Goal: Use online tool/utility: Use online tool/utility

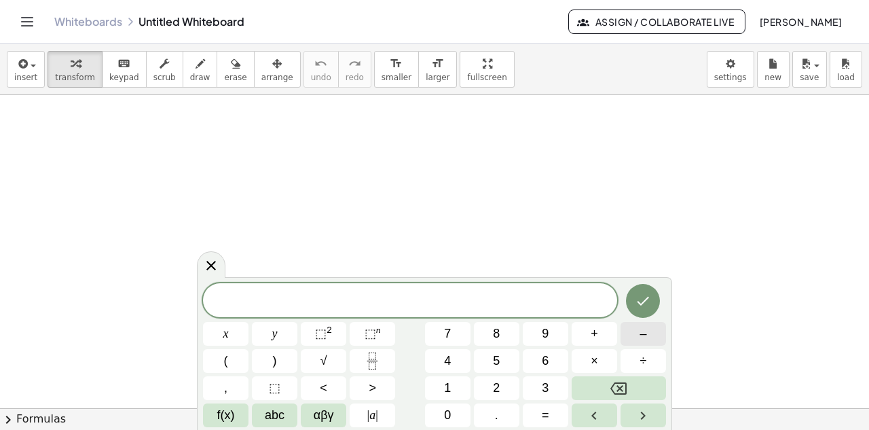
click at [645, 332] on span "–" at bounding box center [643, 334] width 7 height 18
click at [499, 332] on span "8" at bounding box center [496, 334] width 7 height 18
click at [638, 357] on button "÷" at bounding box center [644, 361] width 46 height 24
click at [502, 384] on button "2" at bounding box center [497, 388] width 46 height 24
click at [446, 414] on span "0" at bounding box center [447, 415] width 7 height 18
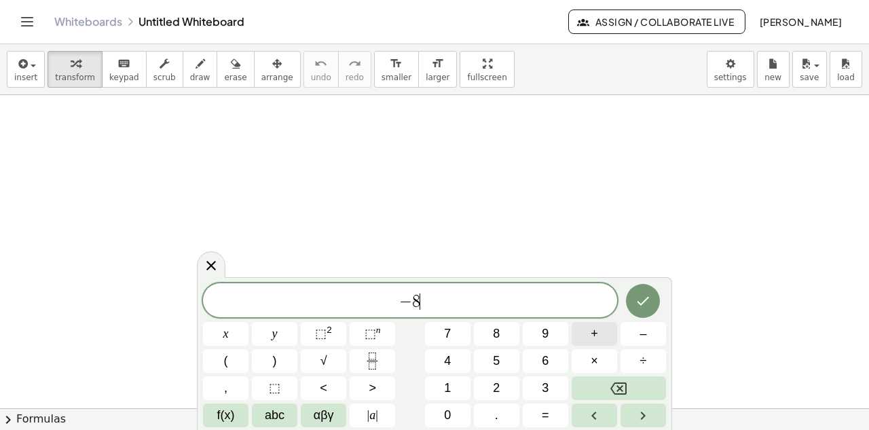
click at [596, 328] on span "+" at bounding box center [594, 334] width 7 height 18
click at [493, 380] on span "2" at bounding box center [496, 388] width 7 height 18
click at [449, 407] on span "0" at bounding box center [447, 415] width 7 height 18
click at [645, 329] on span "–" at bounding box center [643, 334] width 7 height 18
click at [643, 336] on span "–" at bounding box center [643, 334] width 7 height 18
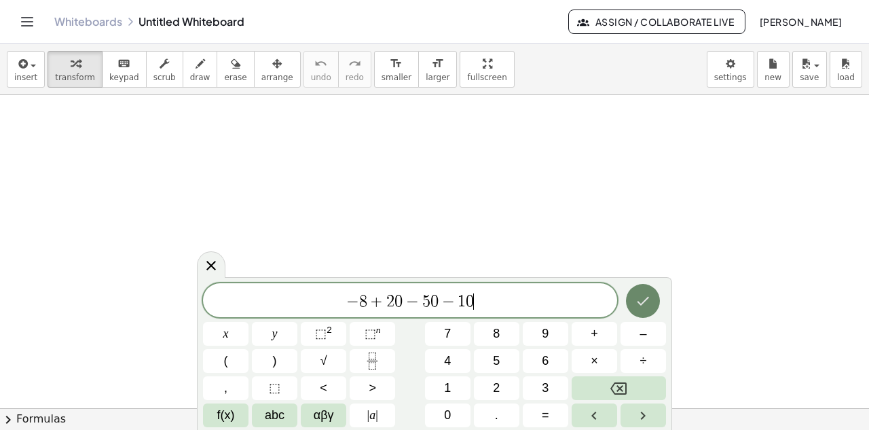
click at [645, 296] on icon "Done" at bounding box center [643, 301] width 16 height 16
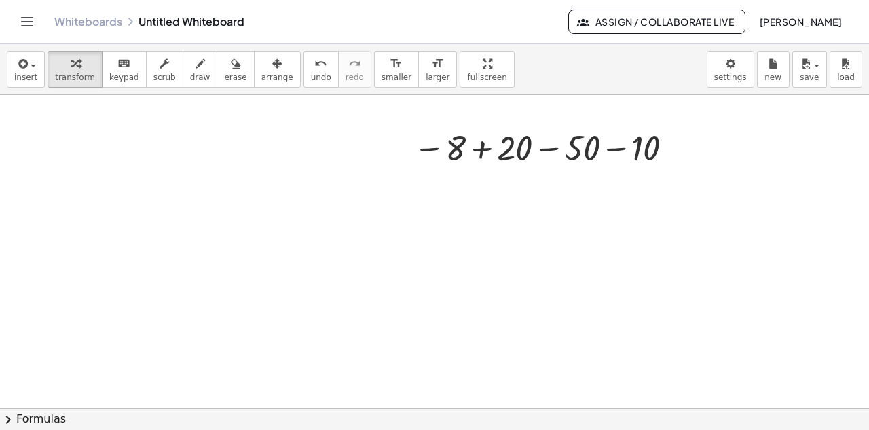
scroll to position [131, 0]
click at [483, 149] on div at bounding box center [546, 145] width 278 height 45
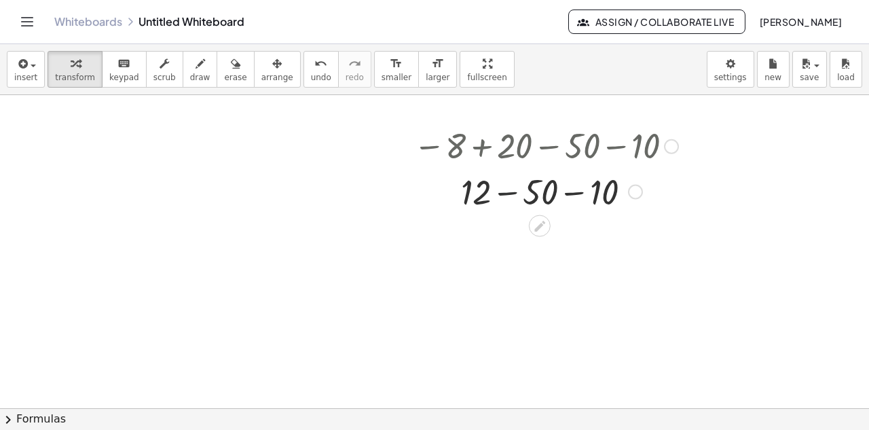
click at [509, 196] on div at bounding box center [546, 191] width 278 height 46
click at [555, 193] on div at bounding box center [546, 190] width 278 height 45
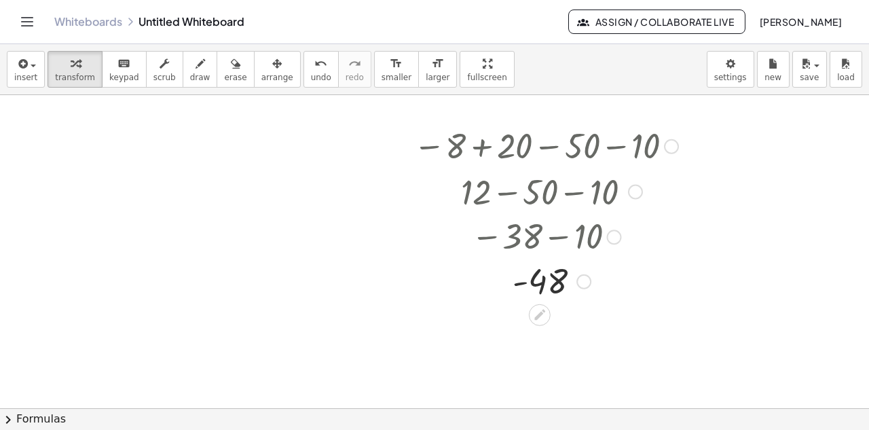
drag, startPoint x: 581, startPoint y: 192, endPoint x: 583, endPoint y: 317, distance: 125.0
click at [583, 317] on div "− 8 + 20 − 50 − 10 + 12 − 50 − 10 − 38 − 10 - 48" at bounding box center [434, 321] width 869 height 715
click at [647, 326] on div at bounding box center [434, 321] width 869 height 715
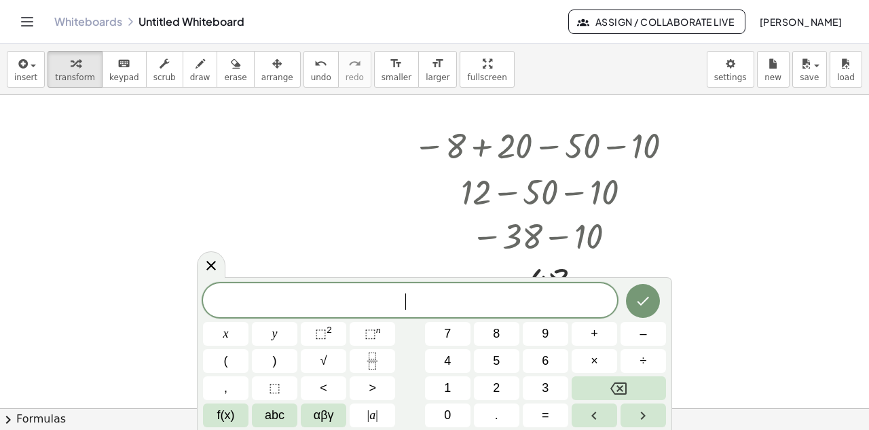
click at [731, 186] on div at bounding box center [434, 321] width 869 height 715
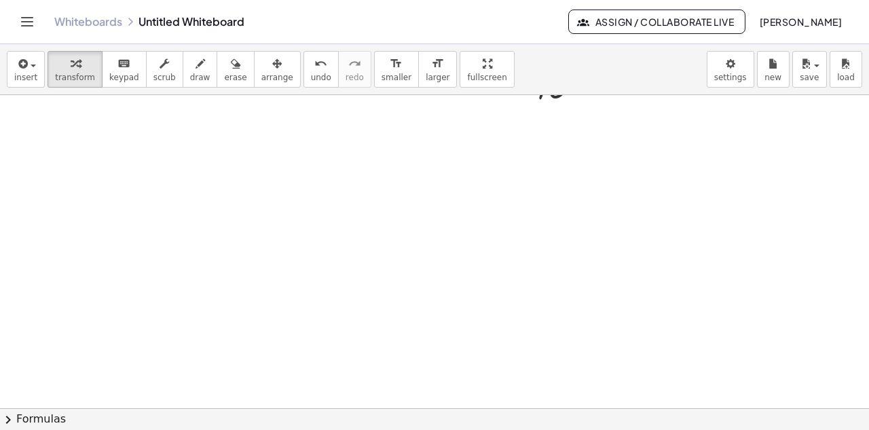
scroll to position [329, 0]
click at [373, 262] on div at bounding box center [434, 123] width 869 height 715
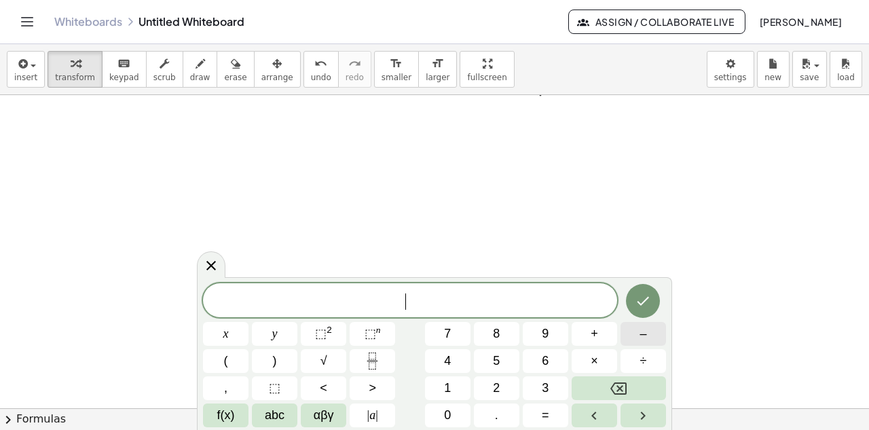
click at [642, 328] on span "–" at bounding box center [643, 334] width 7 height 18
click at [505, 381] on button "2" at bounding box center [497, 388] width 46 height 24
click at [450, 415] on span "0" at bounding box center [447, 415] width 7 height 18
click at [605, 323] on button "+" at bounding box center [595, 334] width 46 height 24
click at [559, 327] on button "9" at bounding box center [546, 334] width 46 height 24
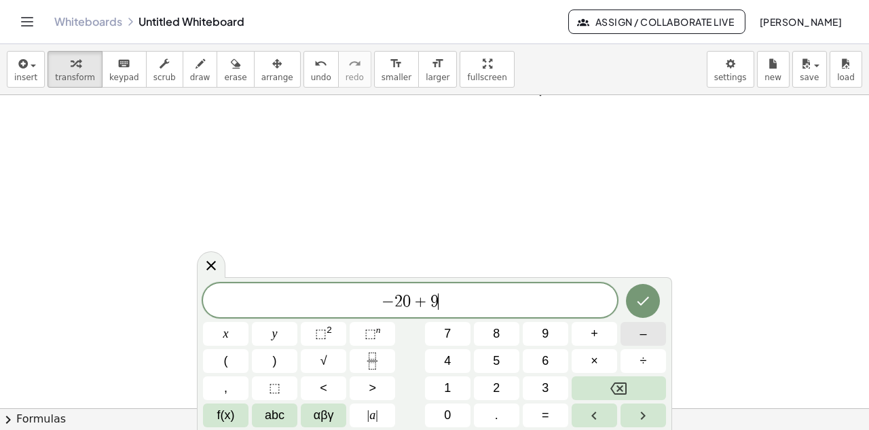
click at [643, 328] on span "–" at bounding box center [643, 334] width 7 height 18
click at [557, 355] on button "6" at bounding box center [546, 361] width 46 height 24
click at [487, 351] on button "5" at bounding box center [497, 361] width 46 height 24
click at [592, 322] on button "+" at bounding box center [595, 334] width 46 height 24
click at [497, 353] on span "5" at bounding box center [496, 361] width 7 height 18
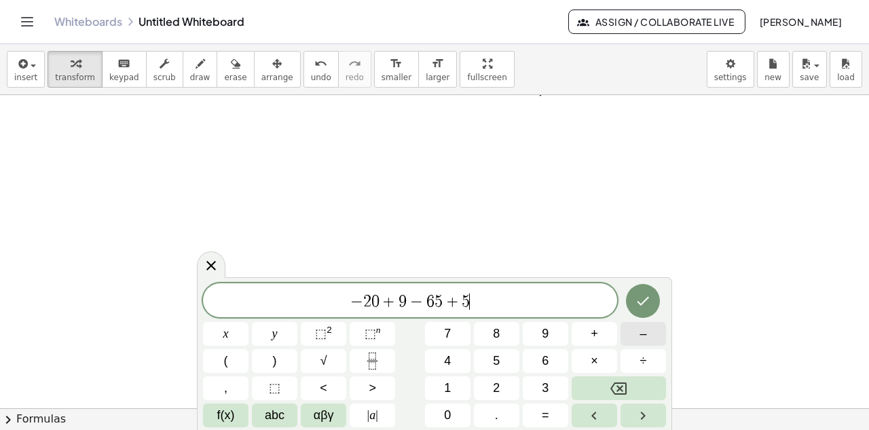
click at [626, 326] on button "–" at bounding box center [644, 334] width 46 height 24
click at [461, 363] on button "4" at bounding box center [448, 361] width 46 height 24
click at [455, 384] on button "1" at bounding box center [448, 388] width 46 height 24
click at [632, 293] on button "Done" at bounding box center [643, 301] width 34 height 34
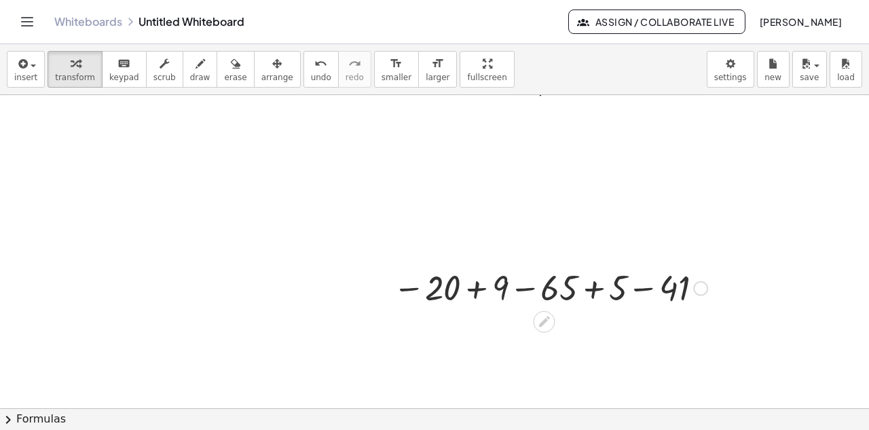
click at [474, 285] on div at bounding box center [551, 287] width 328 height 45
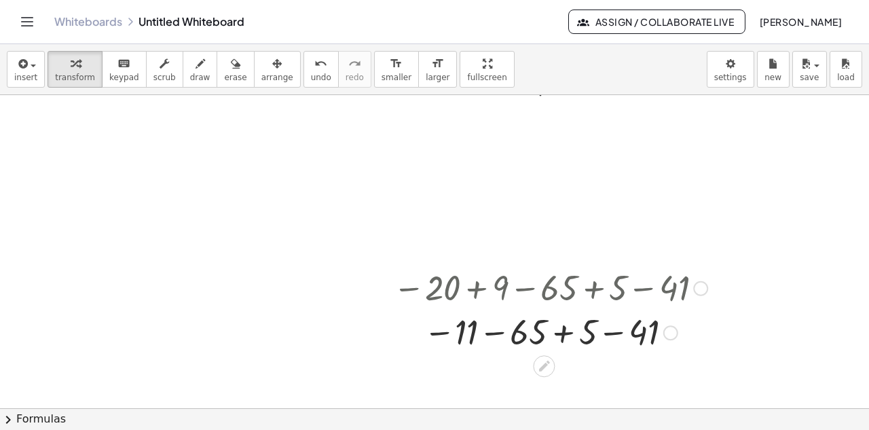
click at [492, 329] on div at bounding box center [551, 332] width 328 height 45
click at [529, 329] on div at bounding box center [551, 332] width 328 height 45
click at [558, 321] on div at bounding box center [551, 332] width 328 height 45
click at [560, 334] on div at bounding box center [551, 332] width 328 height 45
click at [586, 332] on div at bounding box center [586, 332] width 15 height 15
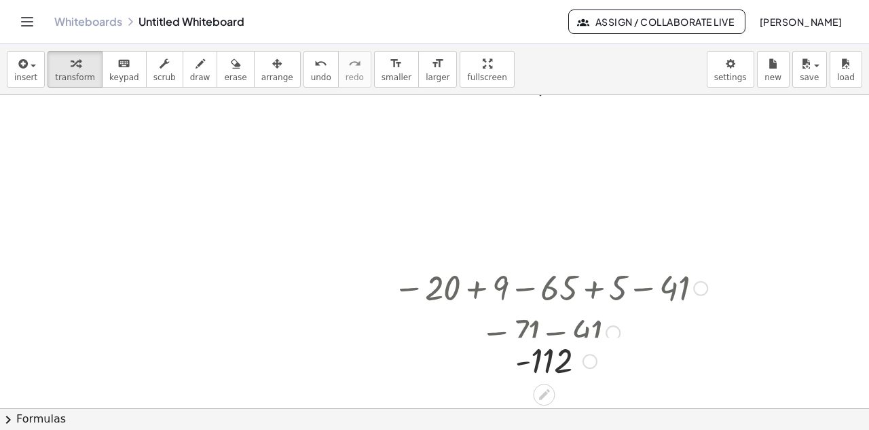
drag, startPoint x: 586, startPoint y: 332, endPoint x: 587, endPoint y: 368, distance: 36.0
click at [544, 361] on div "- 112" at bounding box center [544, 361] width 0 height 0
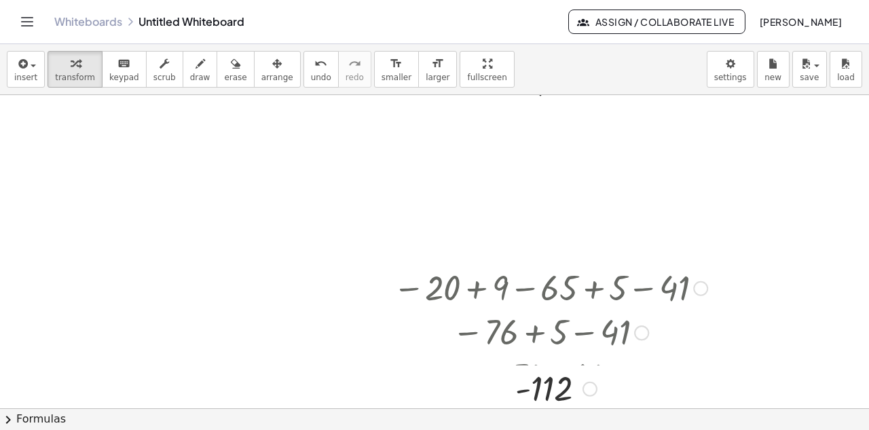
drag, startPoint x: 589, startPoint y: 374, endPoint x: 611, endPoint y: 341, distance: 39.8
click at [544, 389] on div "- 112" at bounding box center [544, 389] width 0 height 0
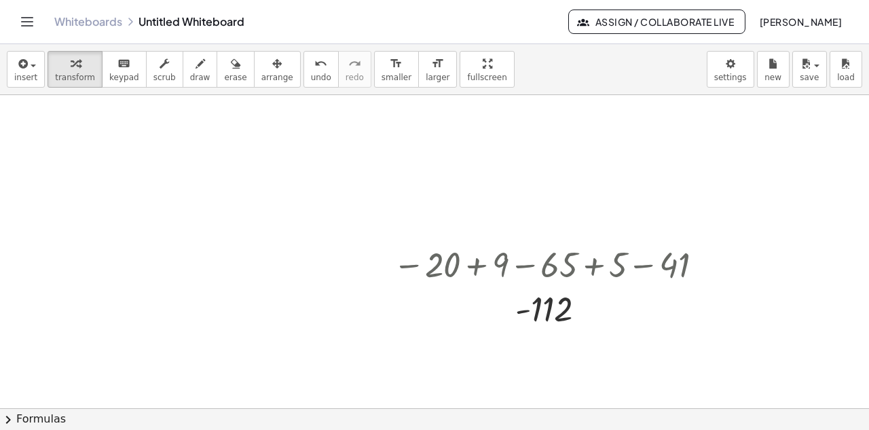
scroll to position [383, 0]
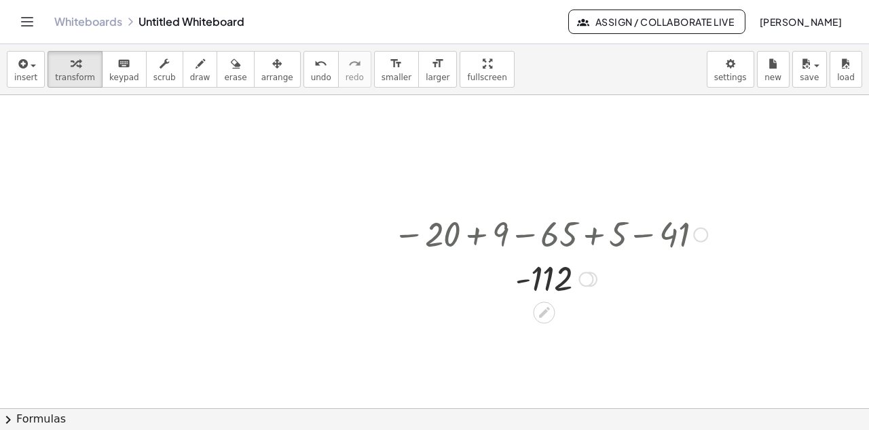
click at [590, 272] on div at bounding box center [586, 279] width 15 height 15
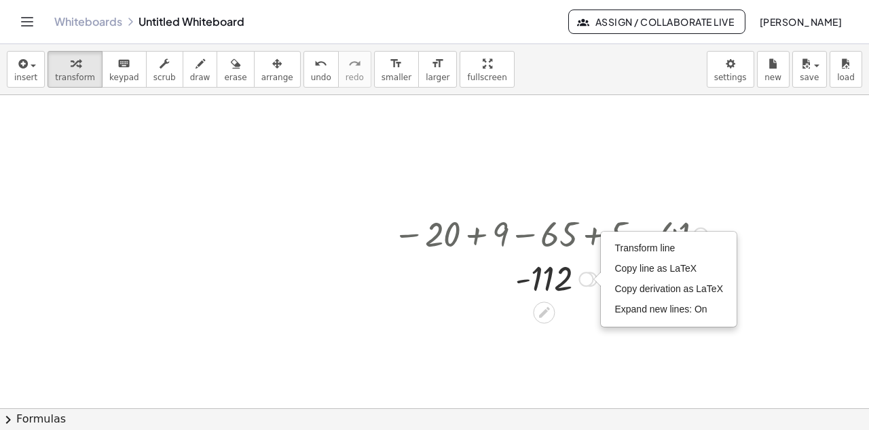
click at [584, 269] on div at bounding box center [551, 278] width 328 height 45
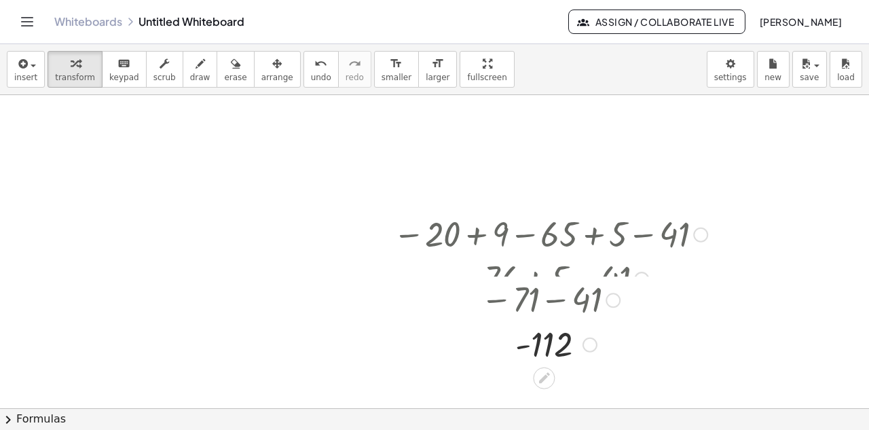
drag, startPoint x: 584, startPoint y: 277, endPoint x: 586, endPoint y: 352, distance: 74.7
click at [544, 345] on div "- 112 Transform line Copy line as LaTeX Copy derivation as LaTeX Expand new lin…" at bounding box center [544, 345] width 0 height 0
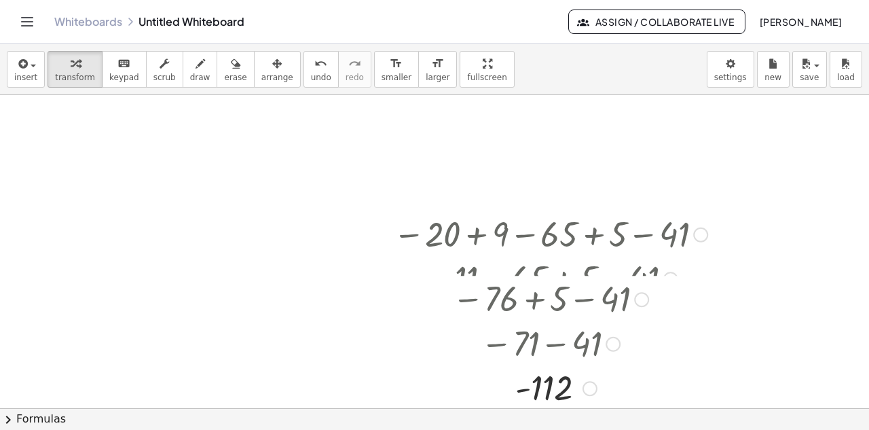
drag, startPoint x: 589, startPoint y: 364, endPoint x: 592, endPoint y: 393, distance: 28.7
click at [592, 393] on div at bounding box center [590, 388] width 15 height 15
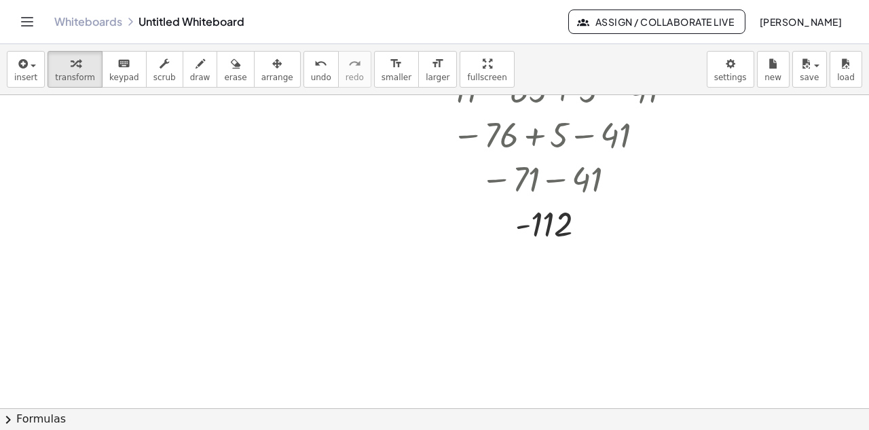
scroll to position [580, 0]
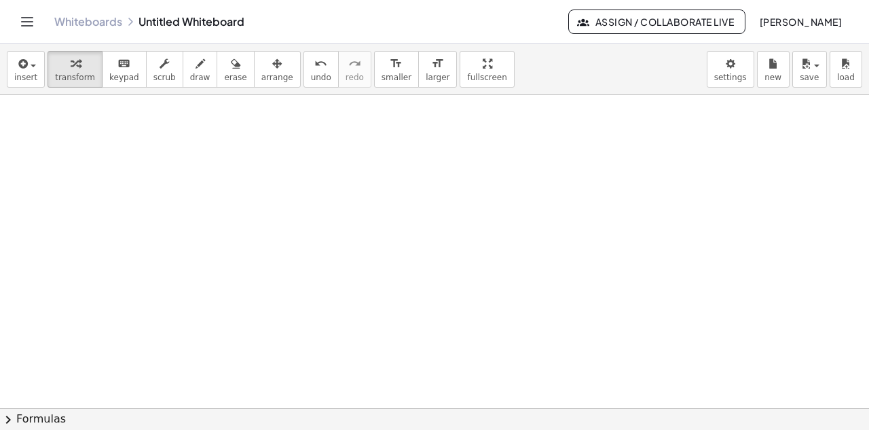
scroll to position [823, 0]
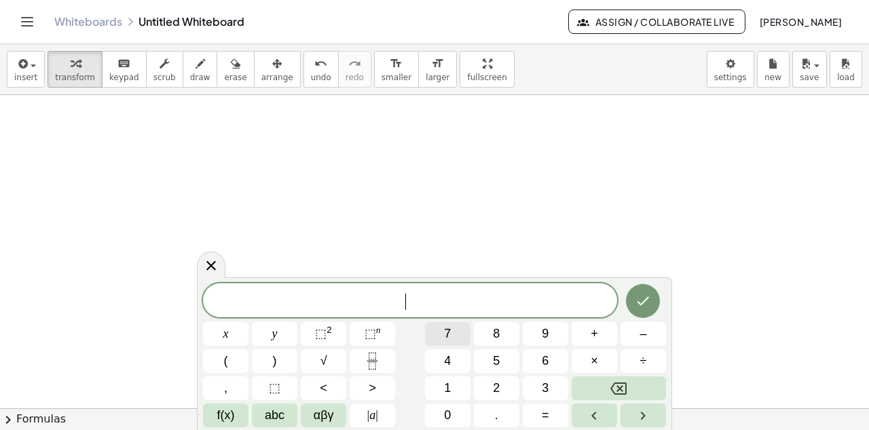
click at [456, 331] on button "7" at bounding box center [448, 334] width 46 height 24
click at [630, 385] on button "Backspace" at bounding box center [619, 388] width 94 height 24
click at [644, 330] on span "–" at bounding box center [643, 334] width 7 height 18
click at [439, 327] on button "7" at bounding box center [448, 334] width 46 height 24
click at [442, 354] on button "4" at bounding box center [448, 361] width 46 height 24
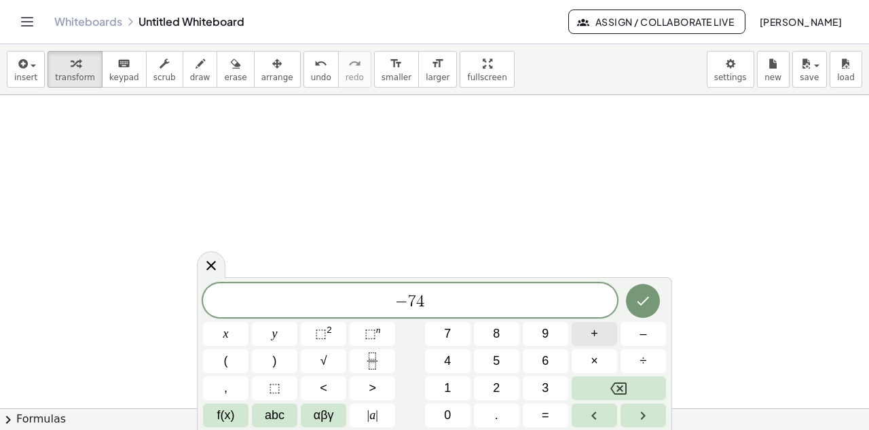
click at [592, 325] on span "+" at bounding box center [594, 334] width 7 height 18
click at [624, 379] on button "Backspace" at bounding box center [619, 388] width 94 height 24
click at [635, 330] on button "–" at bounding box center [644, 334] width 46 height 24
click at [501, 341] on button "8" at bounding box center [497, 334] width 46 height 24
click at [501, 359] on button "5" at bounding box center [497, 361] width 46 height 24
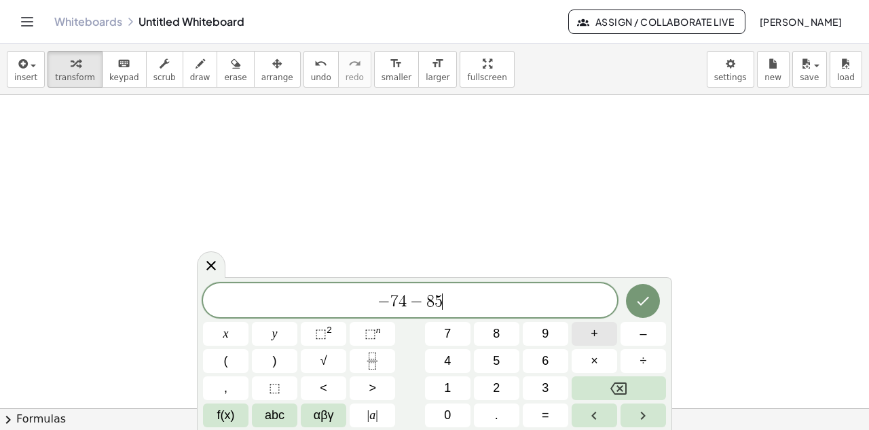
click at [582, 331] on button "+" at bounding box center [595, 334] width 46 height 24
click at [625, 328] on button "–" at bounding box center [644, 334] width 46 height 24
click at [623, 378] on button "Backspace" at bounding box center [619, 388] width 94 height 24
click at [533, 380] on button "3" at bounding box center [546, 388] width 46 height 24
click at [539, 380] on button "3" at bounding box center [546, 388] width 46 height 24
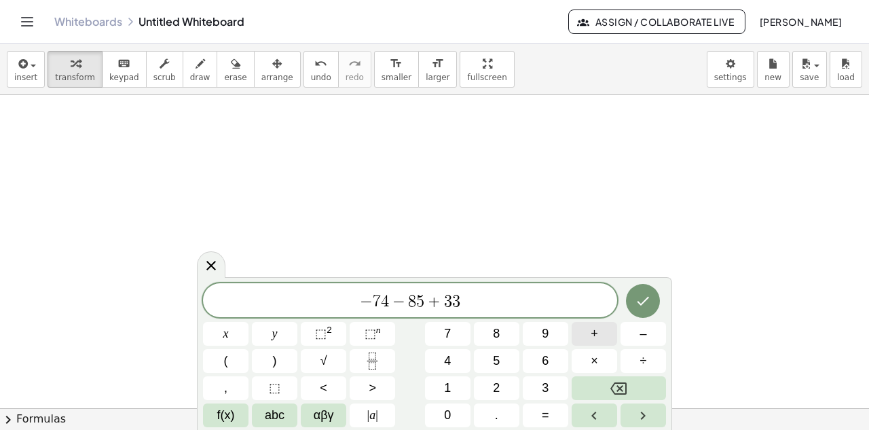
click at [592, 327] on span "+" at bounding box center [594, 334] width 7 height 18
click at [504, 327] on button "8" at bounding box center [497, 334] width 46 height 24
click at [503, 355] on div "− 7 4 − 8 5 + 3 3 + 8 ​ x y ⬚ 2 ⬚ n 7 8 9 + – ( ) √ 4 5 6 × ÷ , ⬚ < > 1 2 3 f(x…" at bounding box center [434, 355] width 463 height 144
click at [503, 356] on button "5" at bounding box center [497, 361] width 46 height 24
click at [651, 334] on button "–" at bounding box center [644, 334] width 46 height 24
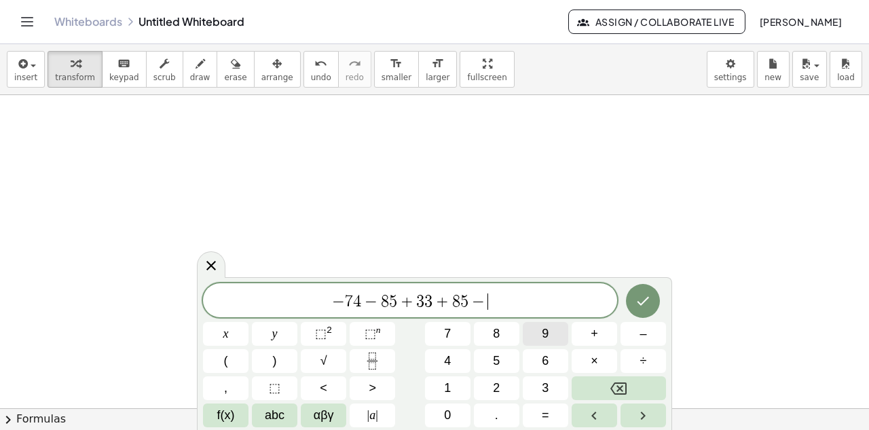
click at [547, 334] on span "9" at bounding box center [545, 334] width 7 height 18
click at [547, 354] on span "6" at bounding box center [545, 361] width 7 height 18
click at [629, 327] on button "–" at bounding box center [644, 334] width 46 height 24
click at [499, 353] on span "5" at bounding box center [496, 361] width 7 height 18
click at [499, 354] on span "5" at bounding box center [496, 361] width 7 height 18
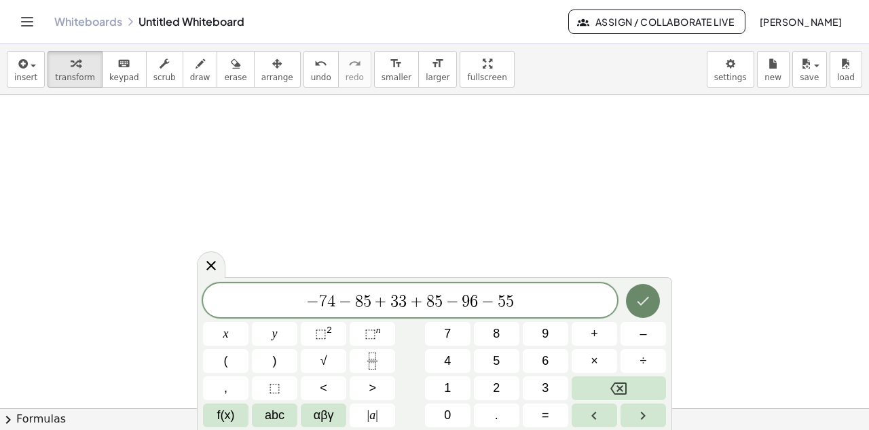
click at [636, 293] on icon "Done" at bounding box center [643, 301] width 16 height 16
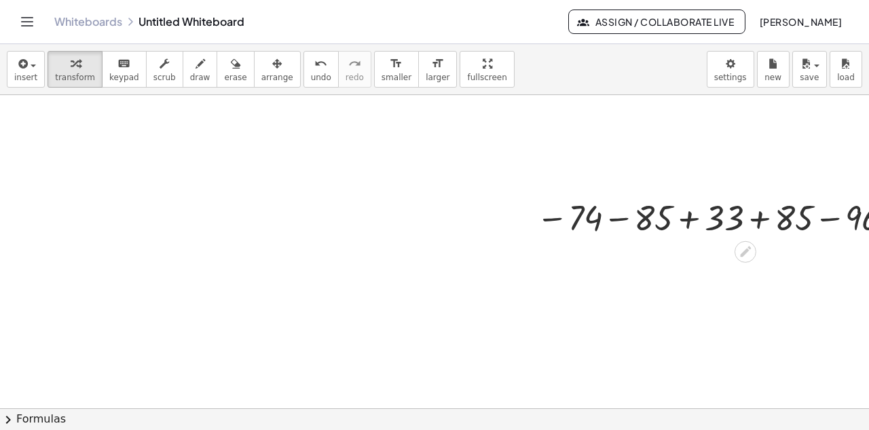
click at [618, 213] on div at bounding box center [752, 217] width 444 height 45
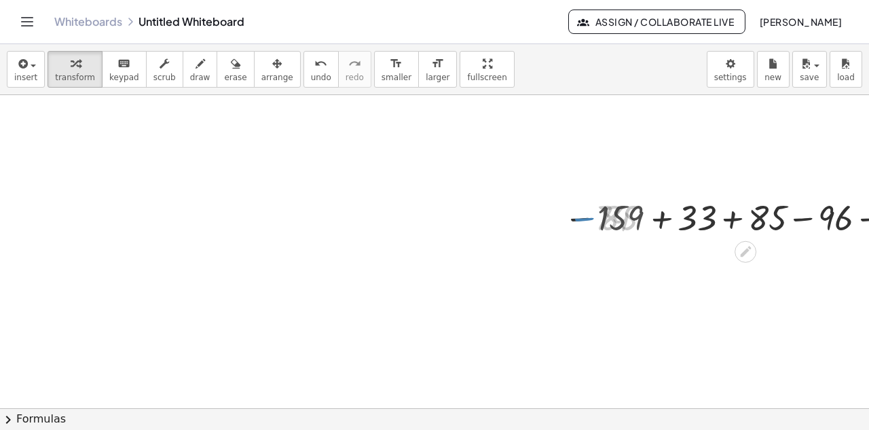
click at [618, 213] on div at bounding box center [752, 217] width 387 height 45
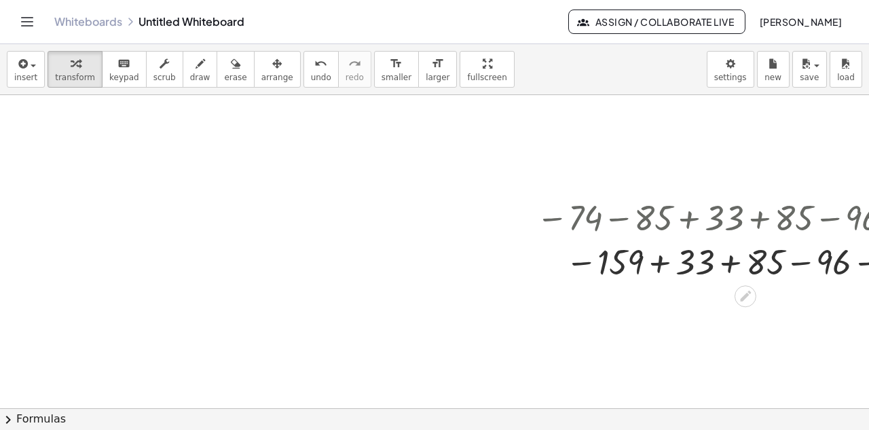
click at [660, 255] on div at bounding box center [752, 262] width 444 height 45
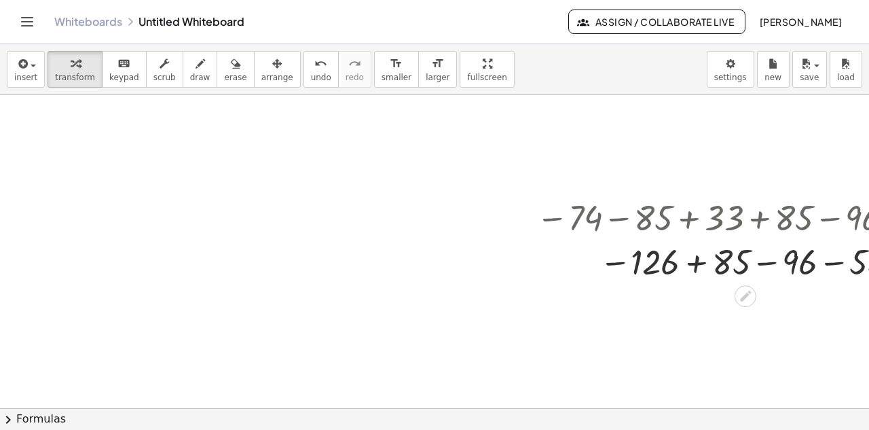
click at [694, 255] on div at bounding box center [752, 262] width 444 height 45
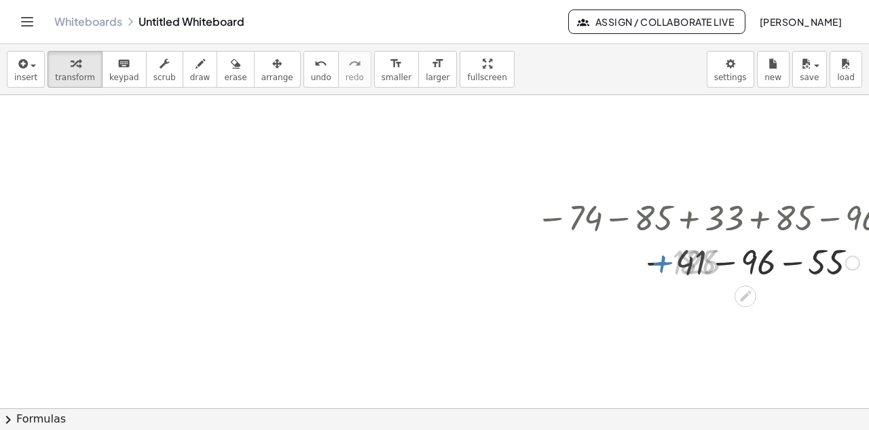
click at [694, 255] on div at bounding box center [752, 262] width 444 height 45
click at [722, 261] on div at bounding box center [752, 262] width 444 height 45
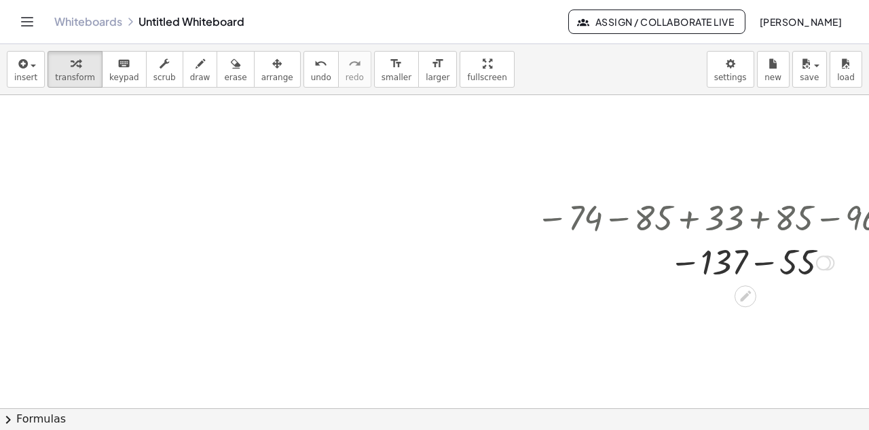
click at [760, 259] on div at bounding box center [752, 262] width 444 height 45
click at [795, 260] on div at bounding box center [790, 262] width 15 height 15
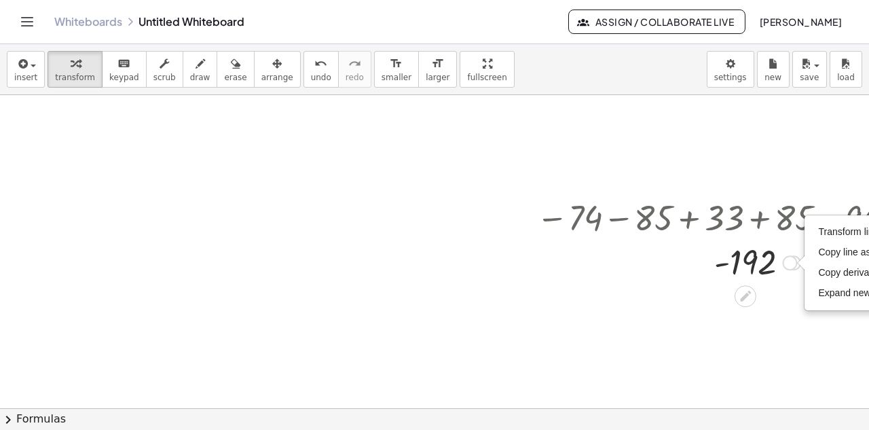
click at [783, 259] on div "Transform line Copy line as LaTeX Copy derivation as LaTeX Expand new lines: On" at bounding box center [790, 262] width 15 height 15
drag, startPoint x: 788, startPoint y: 256, endPoint x: 789, endPoint y: 309, distance: 53.0
click at [746, 306] on div "- 192 Transform line Copy line as LaTeX Copy derivation as LaTeX Expand new lin…" at bounding box center [746, 306] width 0 height 0
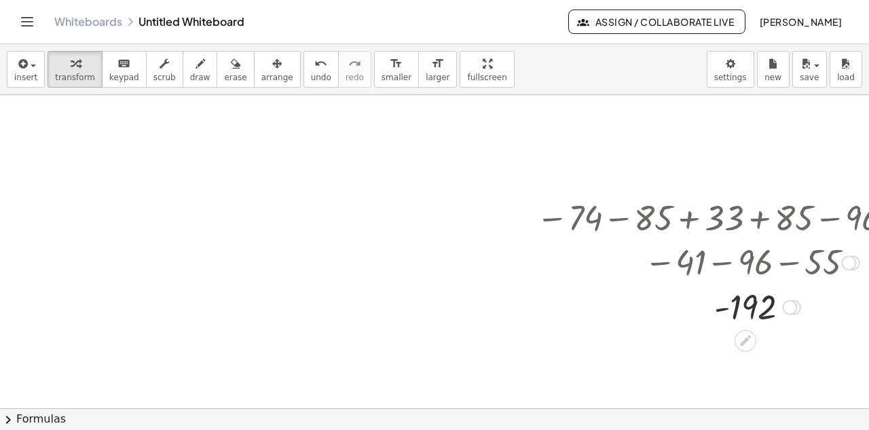
click at [790, 297] on div at bounding box center [752, 306] width 444 height 45
drag, startPoint x: 790, startPoint y: 297, endPoint x: 785, endPoint y: 382, distance: 85.1
drag, startPoint x: 774, startPoint y: 221, endPoint x: 796, endPoint y: 214, distance: 22.8
click at [796, 214] on div at bounding box center [752, 217] width 444 height 45
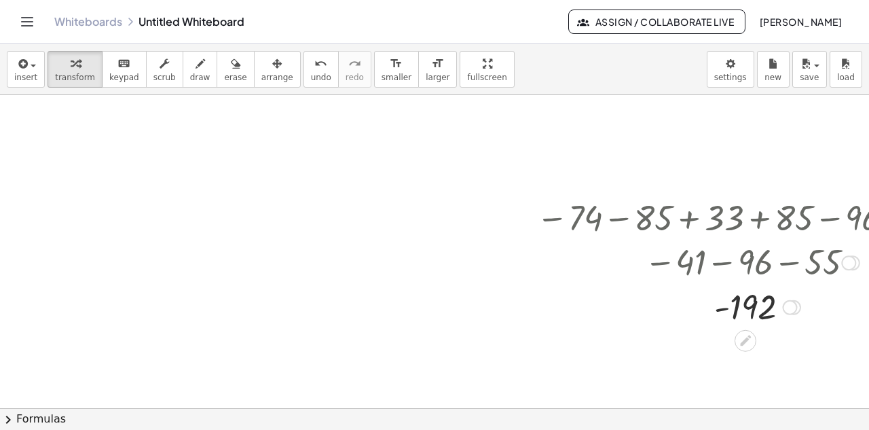
click at [795, 214] on div at bounding box center [752, 217] width 444 height 45
click at [845, 259] on div at bounding box center [849, 262] width 15 height 15
click at [848, 255] on div "Go back to this line Copy line as LaTeX Copy derivation as LaTeX" at bounding box center [849, 262] width 15 height 15
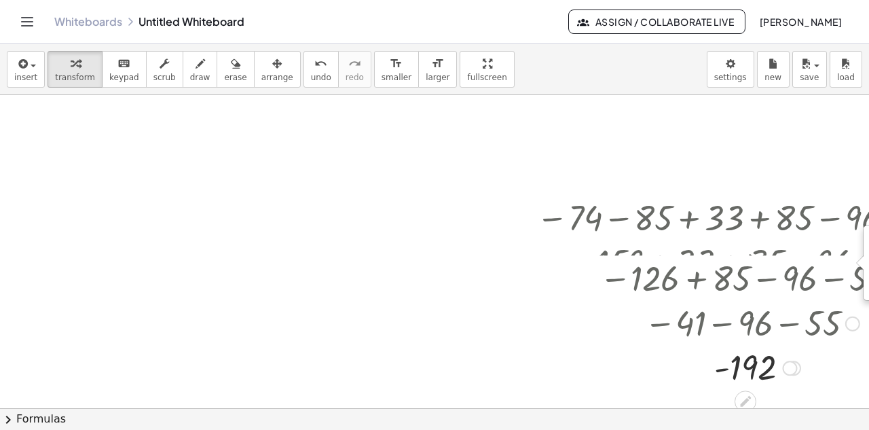
drag, startPoint x: 848, startPoint y: 255, endPoint x: 848, endPoint y: 344, distance: 88.3
click at [746, 324] on div "− 41 − 96 − 55 Go back to this line Copy line as LaTeX Copy derivation as LaTeX" at bounding box center [746, 324] width 0 height 0
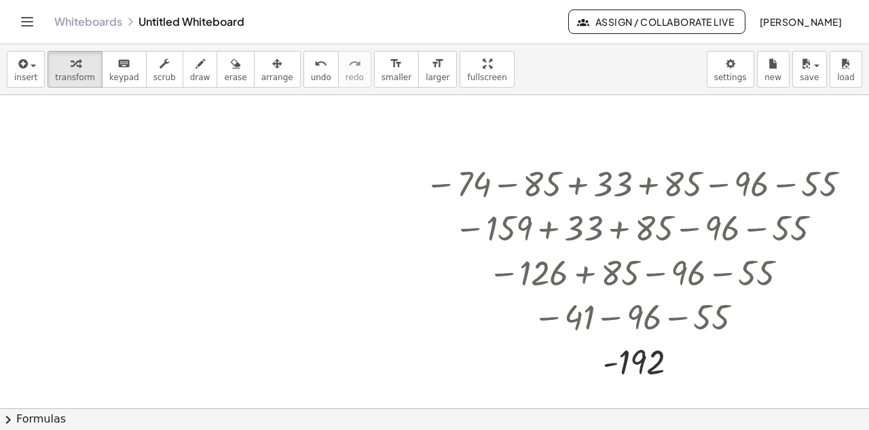
scroll to position [857, 122]
drag, startPoint x: 672, startPoint y: 354, endPoint x: 665, endPoint y: 351, distance: 7.3
click at [665, 351] on div at bounding box center [640, 361] width 444 height 45
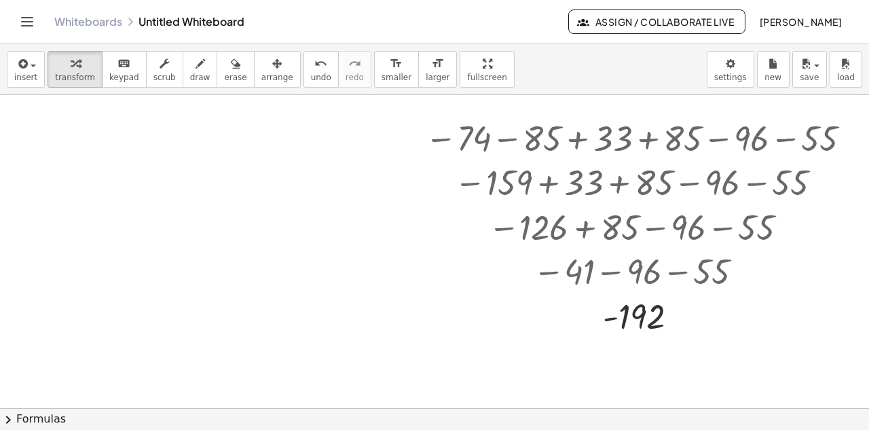
scroll to position [914, 122]
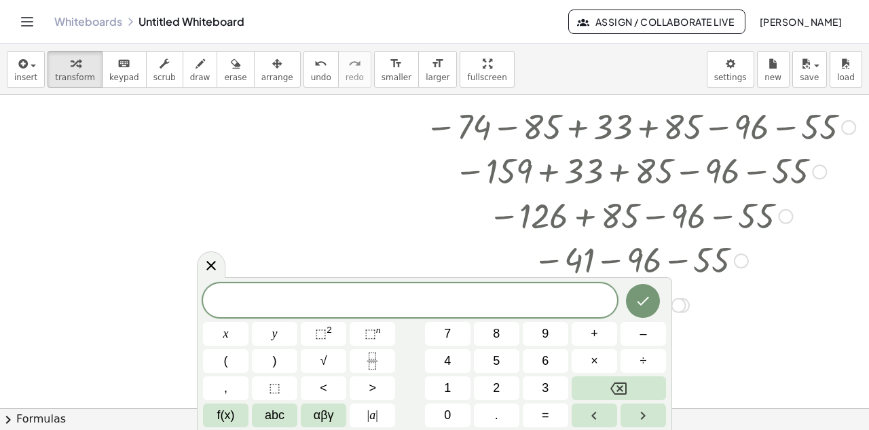
click at [813, 298] on div at bounding box center [640, 304] width 444 height 45
click at [813, 299] on div at bounding box center [640, 304] width 444 height 45
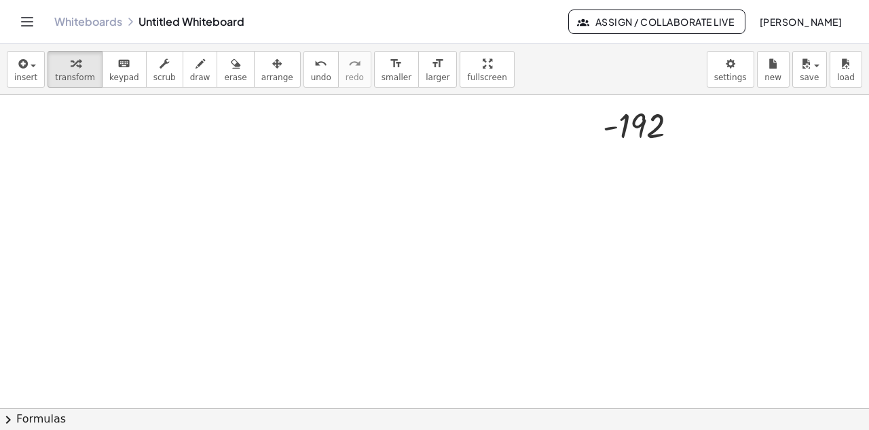
scroll to position [1097, 122]
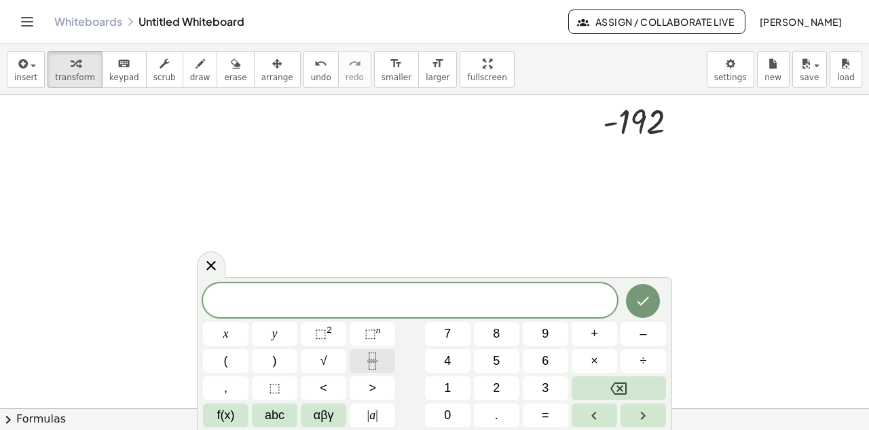
click at [372, 360] on icon "Fraction" at bounding box center [372, 361] width 17 height 17
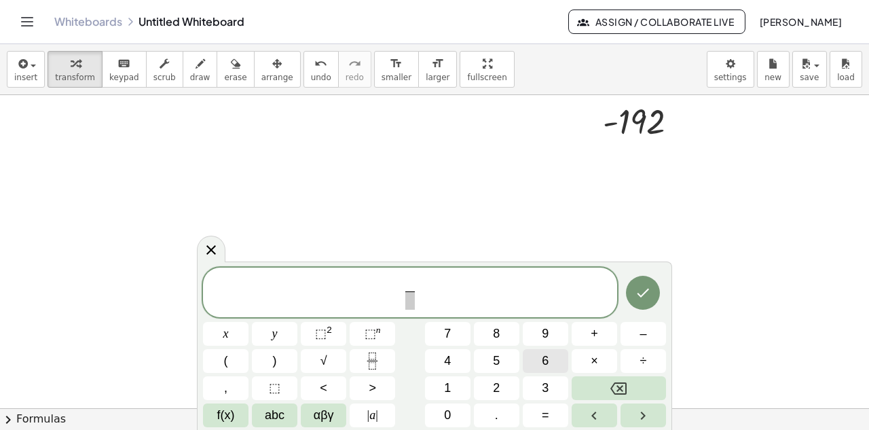
click at [539, 354] on button "6" at bounding box center [546, 361] width 46 height 24
click at [501, 356] on button "5" at bounding box center [497, 361] width 46 height 24
click at [423, 291] on span "6 5 ​ ​" at bounding box center [410, 294] width 414 height 36
click at [589, 333] on button "+" at bounding box center [595, 334] width 46 height 24
click at [373, 357] on icon "Fraction" at bounding box center [372, 361] width 17 height 17
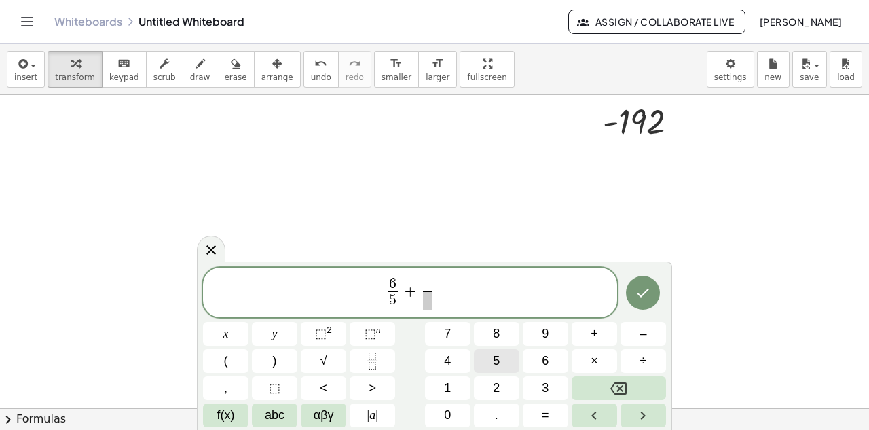
click at [502, 357] on button "5" at bounding box center [497, 361] width 46 height 24
click at [645, 291] on icon "Done" at bounding box center [643, 293] width 16 height 16
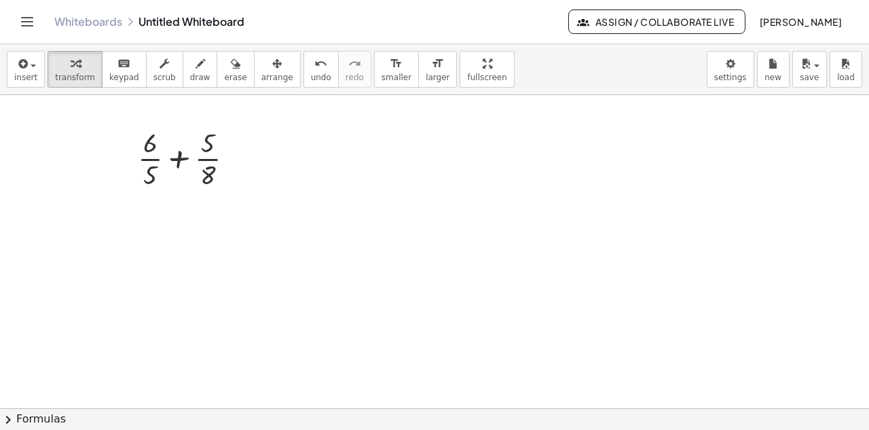
scroll to position [1227, 122]
click at [169, 148] on div at bounding box center [191, 149] width 121 height 68
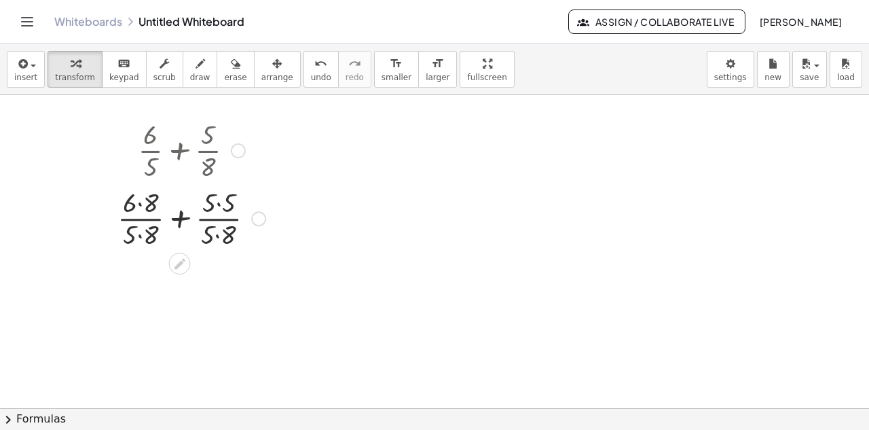
click at [132, 206] on div at bounding box center [192, 217] width 162 height 68
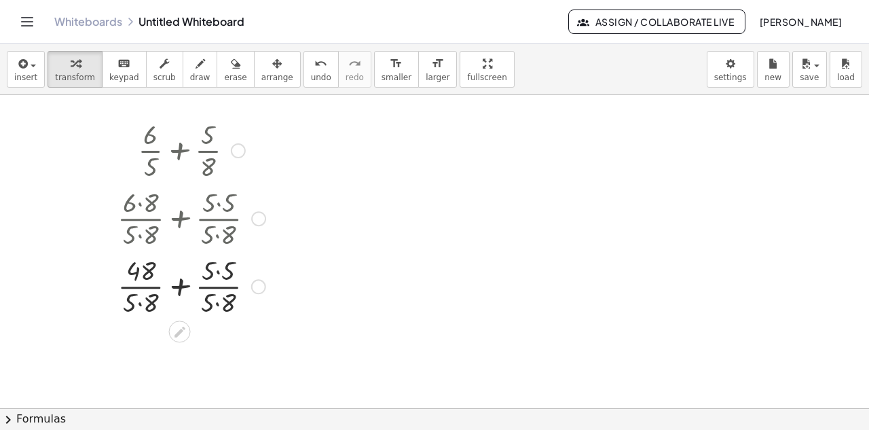
click at [210, 272] on div at bounding box center [192, 285] width 162 height 68
click at [130, 300] on div at bounding box center [192, 285] width 162 height 68
click at [205, 303] on div at bounding box center [192, 285] width 162 height 68
click at [172, 285] on div at bounding box center [192, 285] width 162 height 68
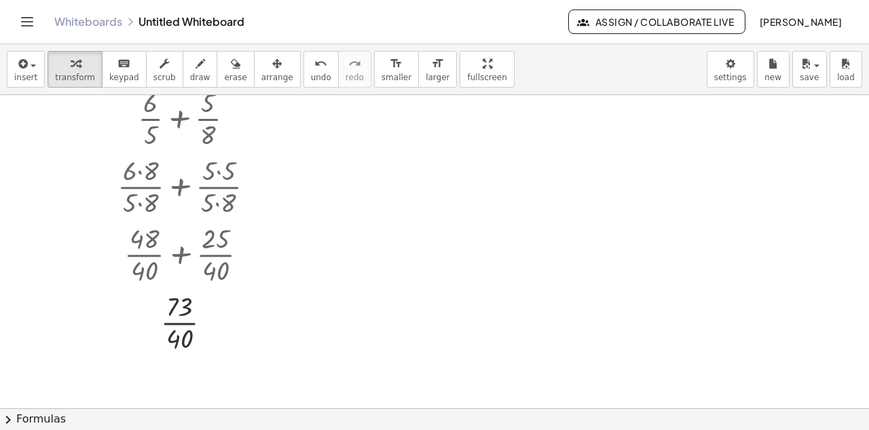
scroll to position [1268, 122]
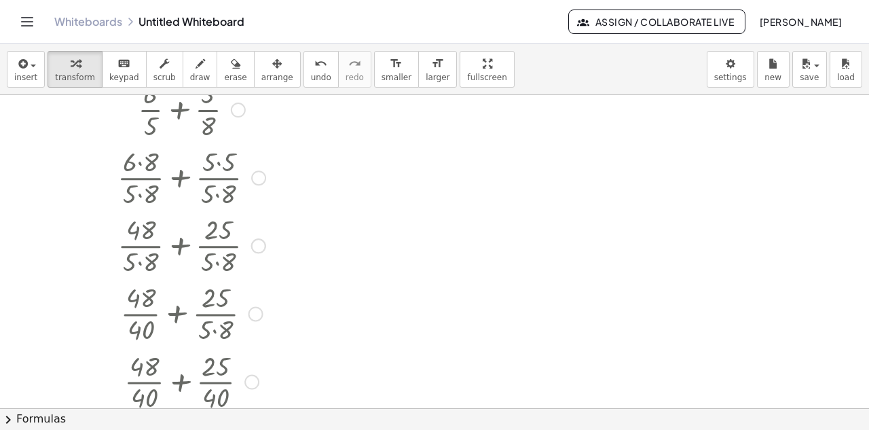
drag, startPoint x: 210, startPoint y: 315, endPoint x: 186, endPoint y: 462, distance: 148.6
click at [186, 429] on html "Graspable Math Activities Get Started Activity Bank Assigned Work Classes White…" at bounding box center [434, 215] width 869 height 430
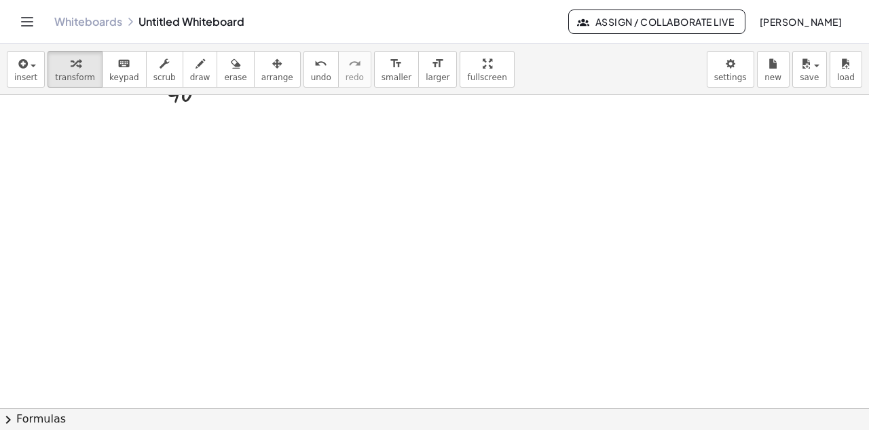
scroll to position [1646, 122]
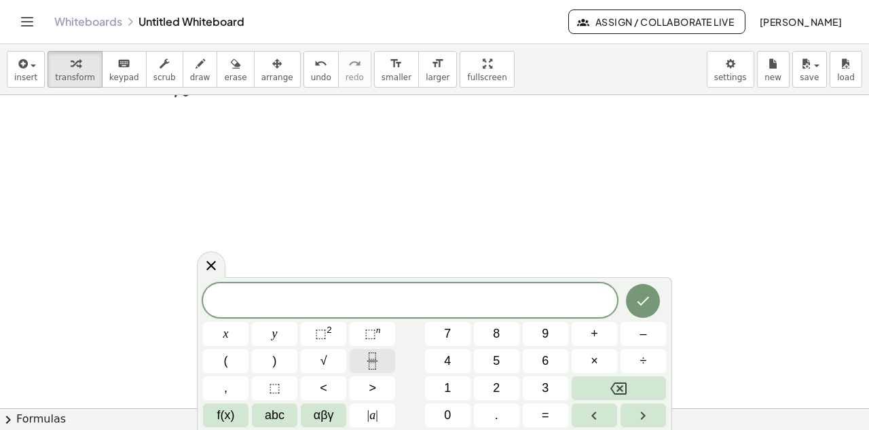
click at [371, 357] on icon "Fraction" at bounding box center [372, 361] width 17 height 17
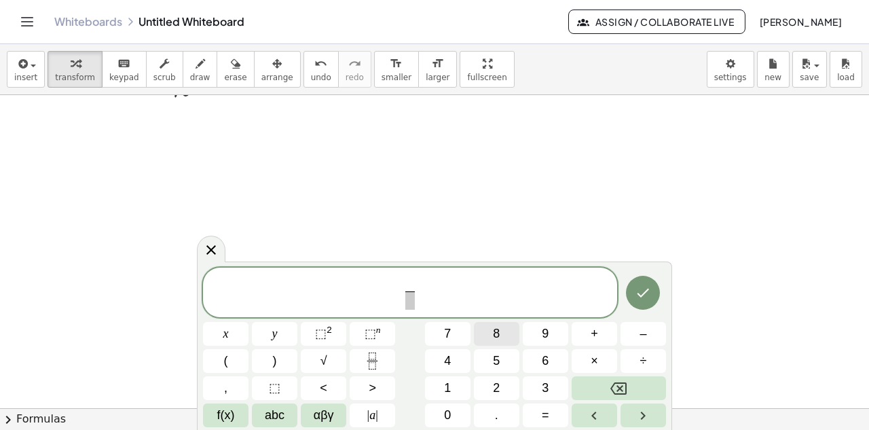
click at [496, 333] on span "8" at bounding box center [496, 334] width 7 height 18
click at [413, 302] on span "​" at bounding box center [410, 300] width 10 height 18
click at [495, 352] on span "5" at bounding box center [496, 361] width 7 height 18
click at [648, 336] on button "–" at bounding box center [644, 334] width 46 height 24
click at [420, 289] on span "8 5 ​ ​" at bounding box center [410, 294] width 414 height 36
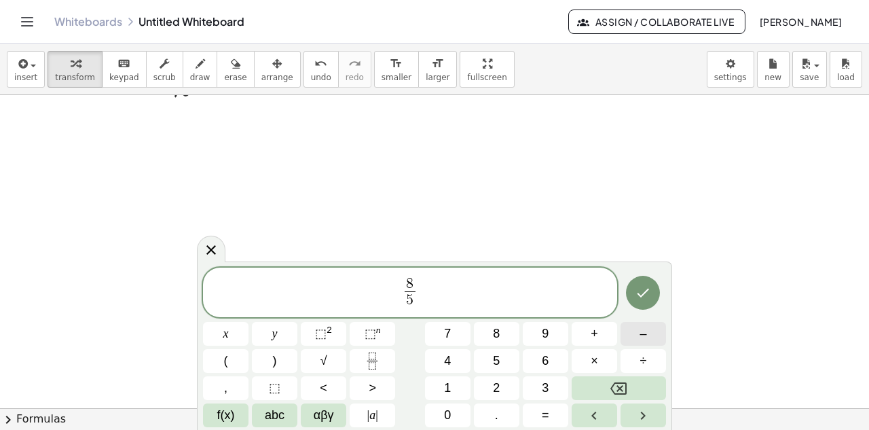
click at [643, 334] on span "–" at bounding box center [643, 334] width 7 height 18
click at [375, 361] on icon "Fraction" at bounding box center [372, 361] width 17 height 17
click at [442, 336] on button "7" at bounding box center [448, 334] width 46 height 24
click at [428, 297] on span "​" at bounding box center [428, 300] width 10 height 18
click at [496, 335] on span "8" at bounding box center [496, 334] width 7 height 18
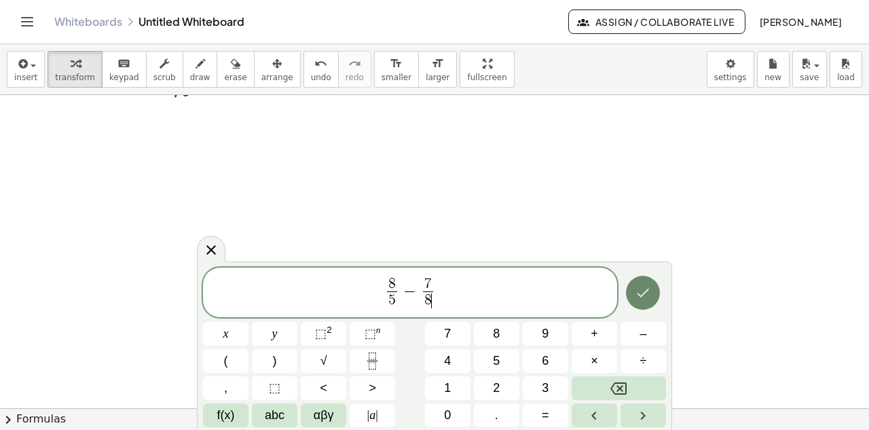
click at [643, 289] on icon "Done" at bounding box center [643, 293] width 16 height 16
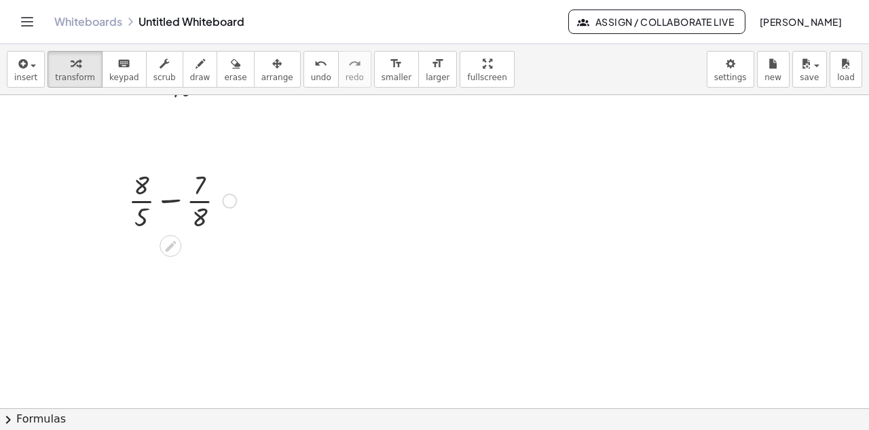
click at [165, 202] on div at bounding box center [183, 200] width 122 height 68
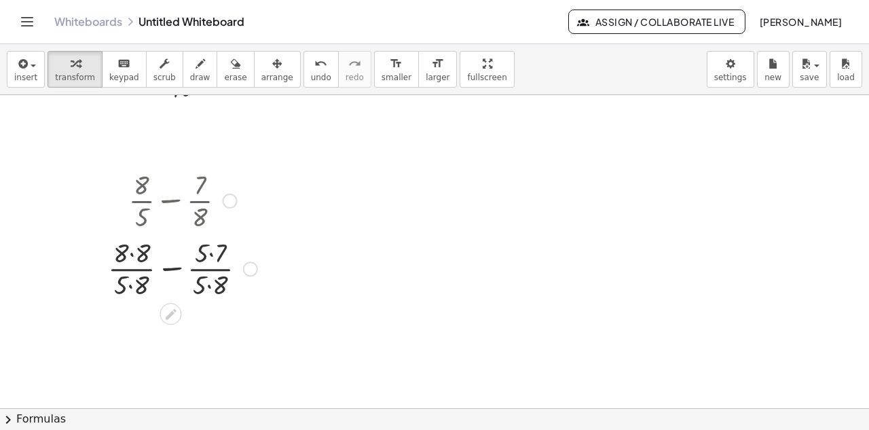
click at [124, 256] on div at bounding box center [182, 268] width 163 height 68
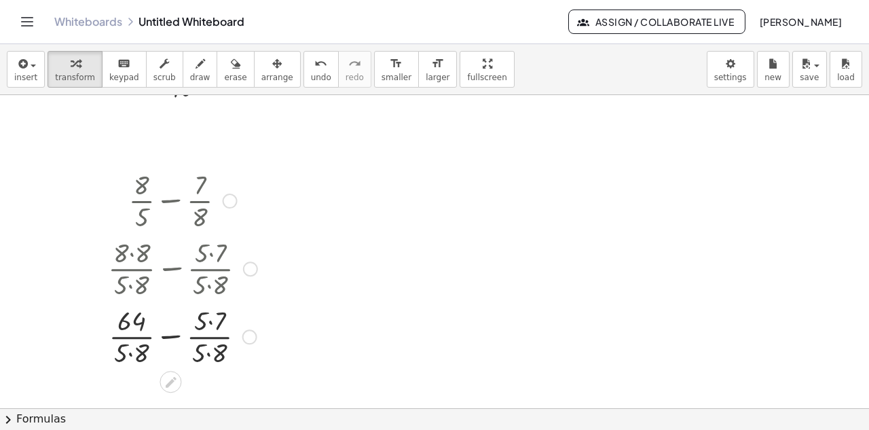
click at [202, 320] on div at bounding box center [182, 336] width 163 height 68
click at [120, 351] on div at bounding box center [182, 336] width 163 height 68
click at [196, 354] on div at bounding box center [182, 336] width 163 height 68
click at [160, 336] on div at bounding box center [182, 336] width 163 height 68
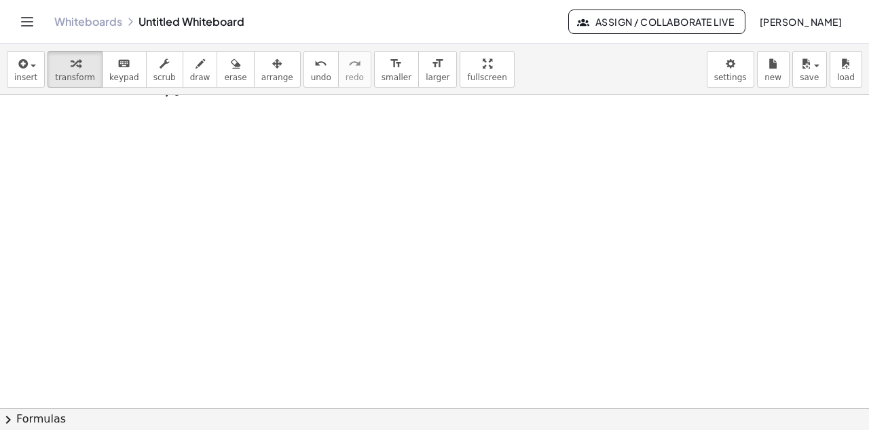
scroll to position [1918, 122]
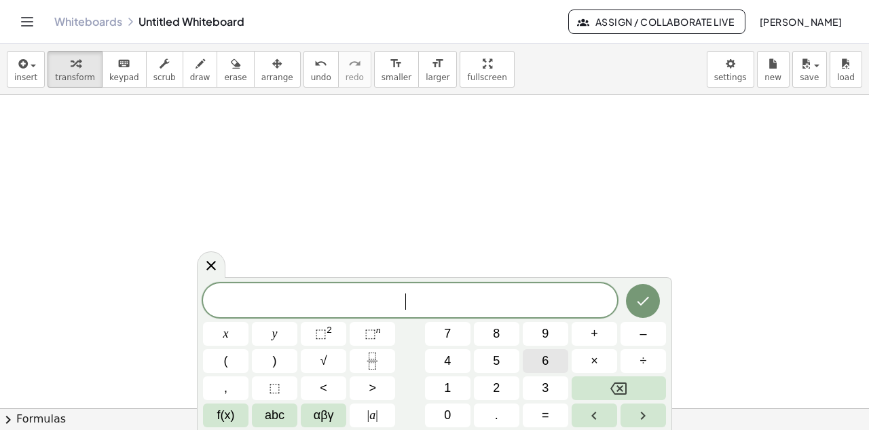
click at [545, 356] on span "6" at bounding box center [545, 361] width 7 height 18
click at [234, 329] on button "x" at bounding box center [226, 334] width 46 height 24
click at [636, 337] on button "–" at bounding box center [644, 334] width 46 height 24
click at [539, 382] on button "3" at bounding box center [546, 388] width 46 height 24
click at [445, 417] on span "0" at bounding box center [447, 415] width 7 height 18
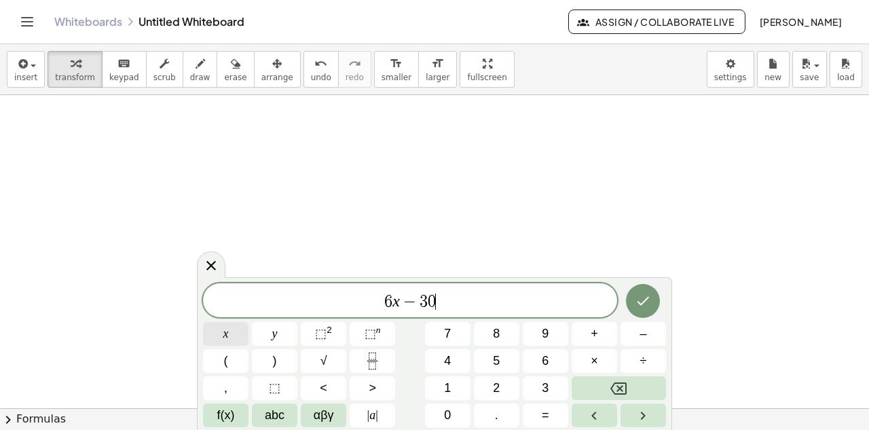
click at [234, 335] on button "x" at bounding box center [226, 334] width 46 height 24
click at [646, 329] on span "–" at bounding box center [643, 334] width 7 height 18
click at [499, 331] on span "8" at bounding box center [496, 334] width 7 height 18
click at [453, 415] on button "0" at bounding box center [448, 415] width 46 height 24
click at [234, 334] on button "x" at bounding box center [226, 334] width 46 height 24
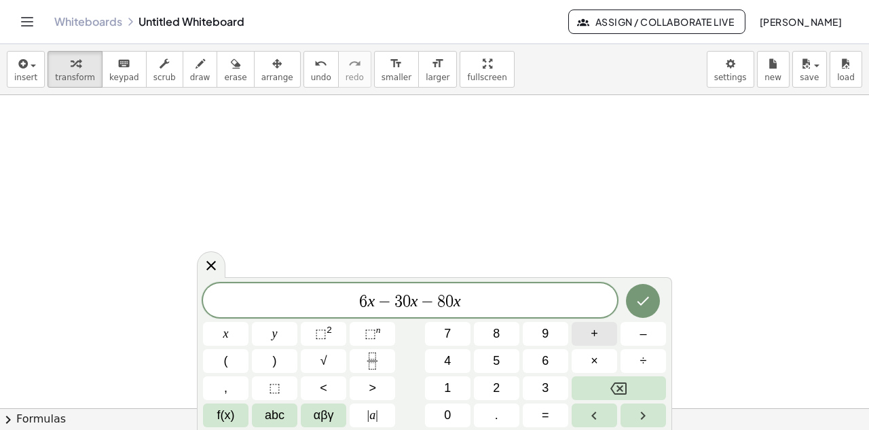
click at [588, 329] on button "+" at bounding box center [595, 334] width 46 height 24
click at [438, 357] on button "4" at bounding box center [448, 361] width 46 height 24
click at [448, 412] on span "0" at bounding box center [447, 415] width 7 height 18
click at [228, 336] on span "x" at bounding box center [225, 334] width 5 height 18
click at [641, 306] on icon "Done" at bounding box center [643, 301] width 16 height 16
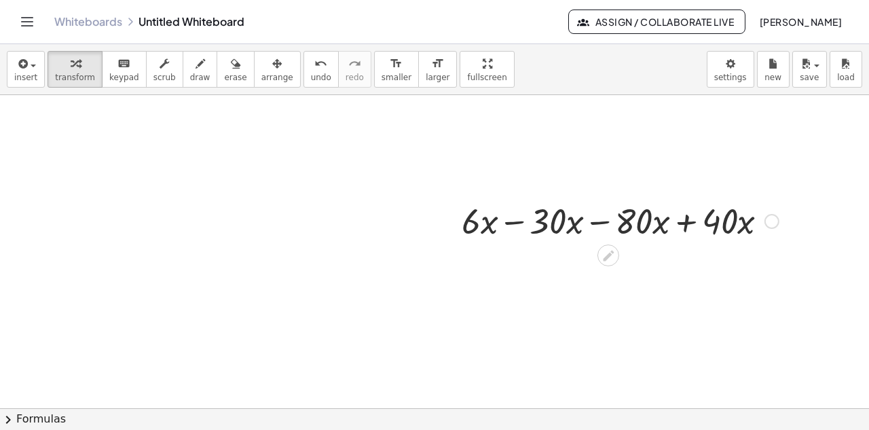
click at [509, 221] on div at bounding box center [620, 220] width 331 height 46
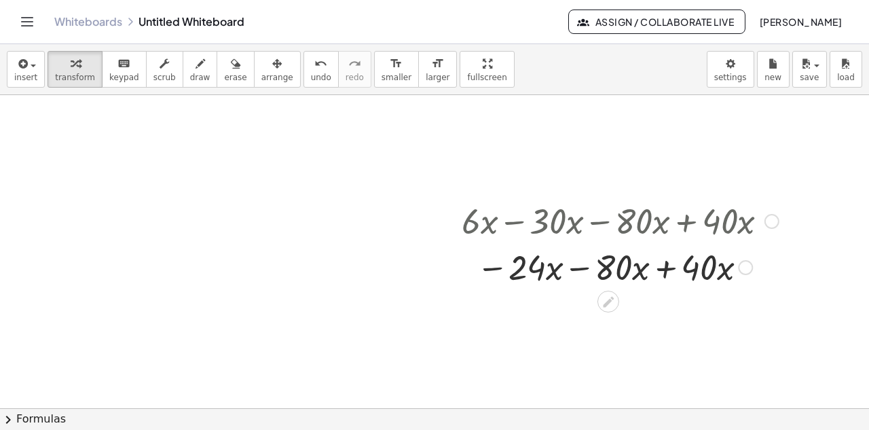
click at [567, 269] on div at bounding box center [620, 266] width 331 height 46
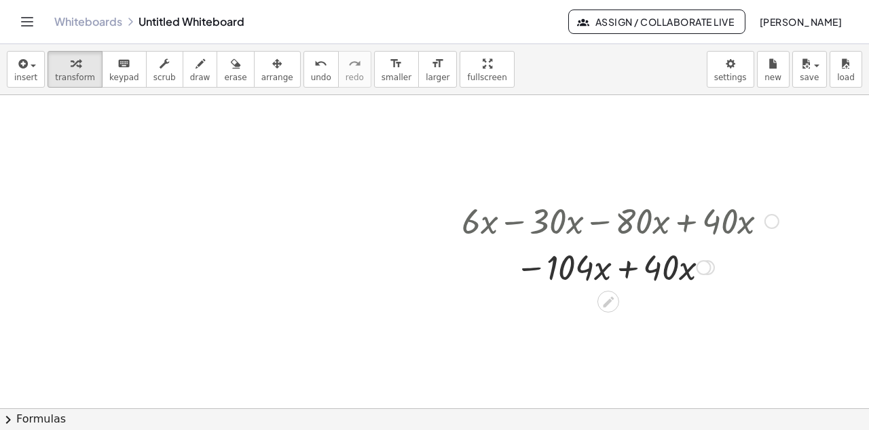
click at [618, 270] on div at bounding box center [620, 266] width 331 height 46
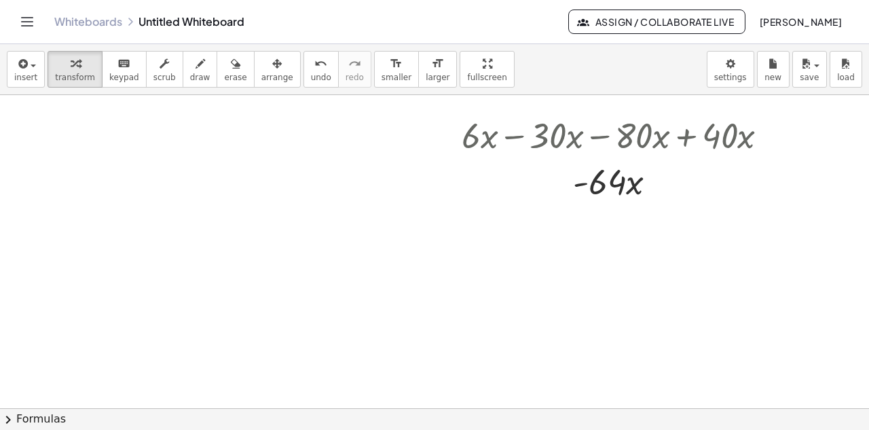
scroll to position [2016, 122]
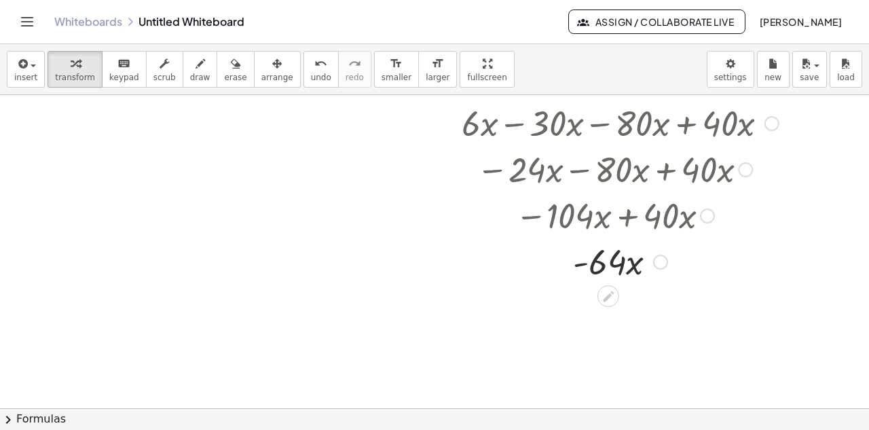
drag, startPoint x: 647, startPoint y: 173, endPoint x: 655, endPoint y: 317, distance: 144.2
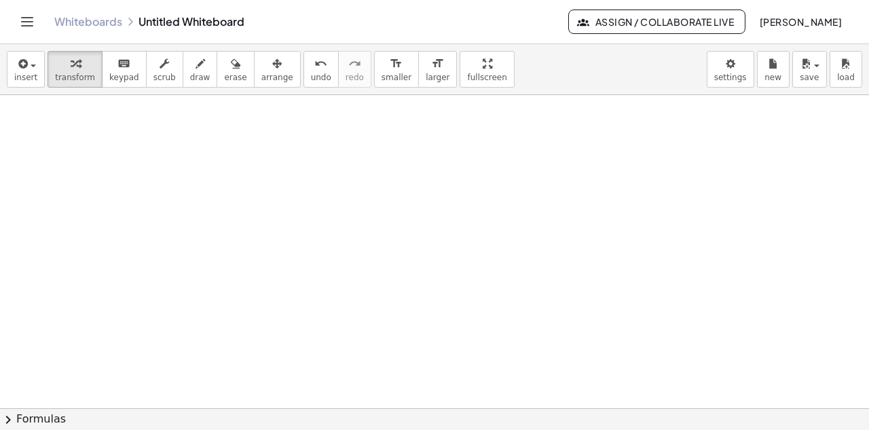
scroll to position [2207, 122]
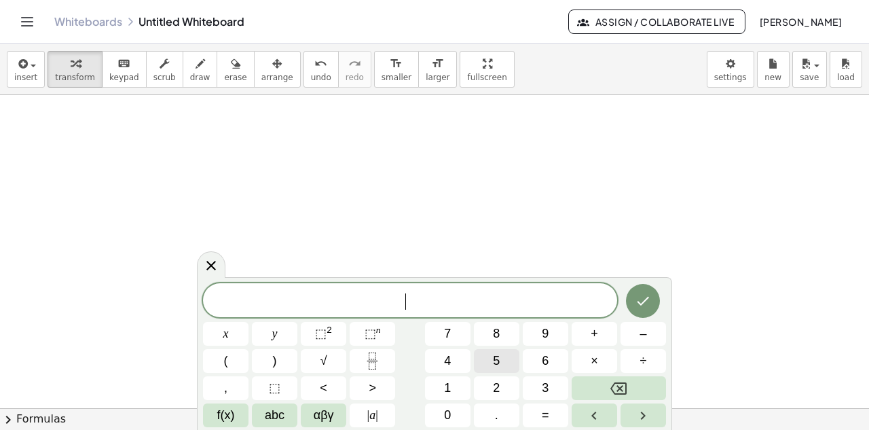
click at [499, 356] on span "5" at bounding box center [496, 361] width 7 height 18
click at [220, 335] on button "x" at bounding box center [226, 334] width 46 height 24
click at [638, 335] on button "–" at bounding box center [644, 334] width 46 height 24
click at [501, 381] on button "2" at bounding box center [497, 388] width 46 height 24
click at [450, 408] on span "0" at bounding box center [447, 415] width 7 height 18
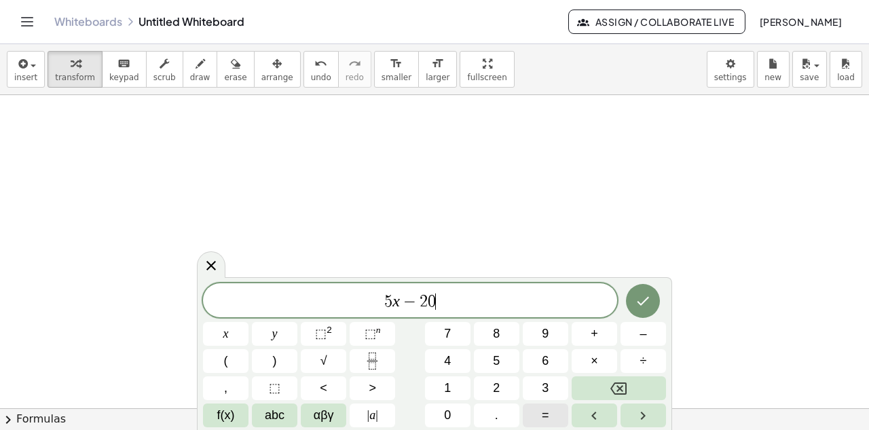
click at [544, 418] on span "=" at bounding box center [545, 415] width 7 height 18
click at [553, 390] on button "3" at bounding box center [546, 388] width 46 height 24
click at [234, 336] on button "x" at bounding box center [226, 334] width 46 height 24
click at [641, 359] on span "÷" at bounding box center [644, 361] width 7 height 18
click at [503, 356] on button "5" at bounding box center [497, 361] width 46 height 24
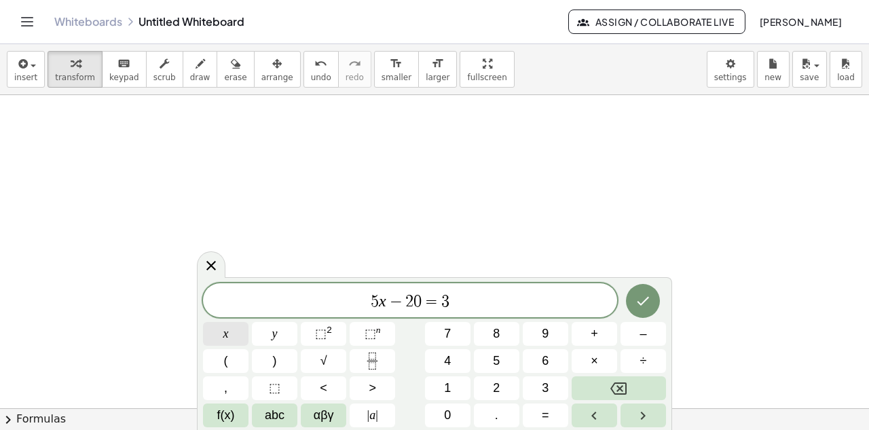
click at [221, 337] on button "x" at bounding box center [226, 334] width 46 height 24
click at [583, 327] on button "+" at bounding box center [595, 334] width 46 height 24
click at [502, 357] on button "5" at bounding box center [497, 361] width 46 height 24
click at [437, 411] on button "0" at bounding box center [448, 415] width 46 height 24
click at [643, 301] on icon "Done" at bounding box center [643, 301] width 16 height 16
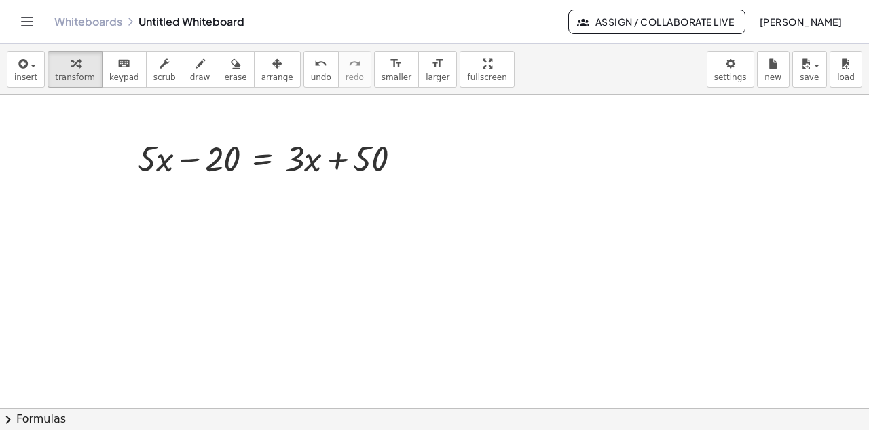
scroll to position [2392, 122]
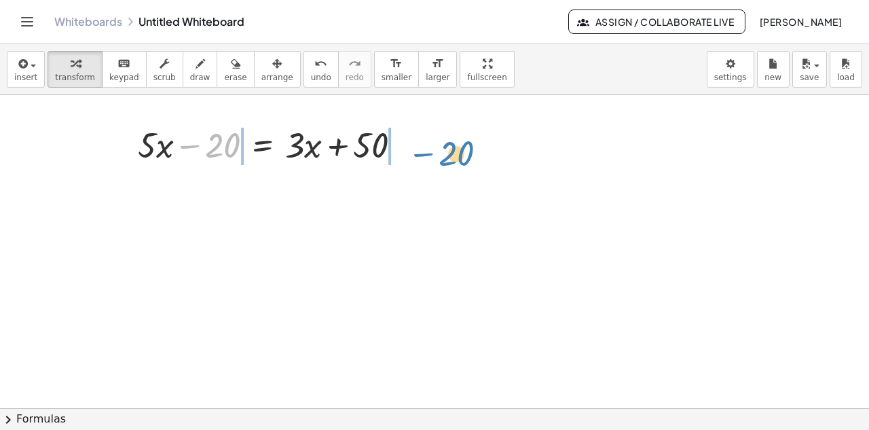
drag, startPoint x: 175, startPoint y: 147, endPoint x: 408, endPoint y: 155, distance: 233.8
click at [408, 155] on div at bounding box center [275, 144] width 288 height 46
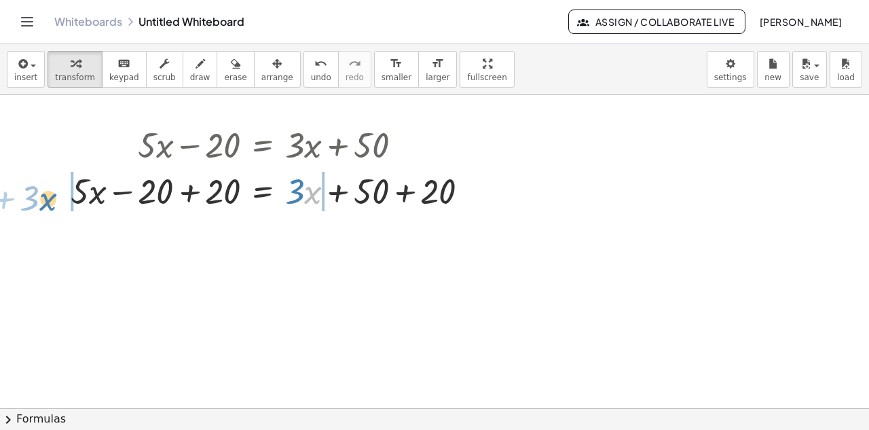
drag, startPoint x: 297, startPoint y: 198, endPoint x: 32, endPoint y: 204, distance: 265.0
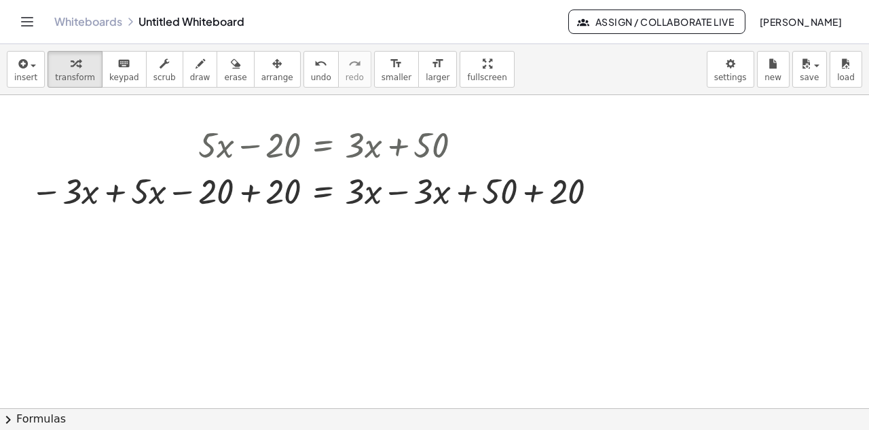
scroll to position [2392, 50]
click at [249, 196] on div at bounding box center [318, 190] width 586 height 46
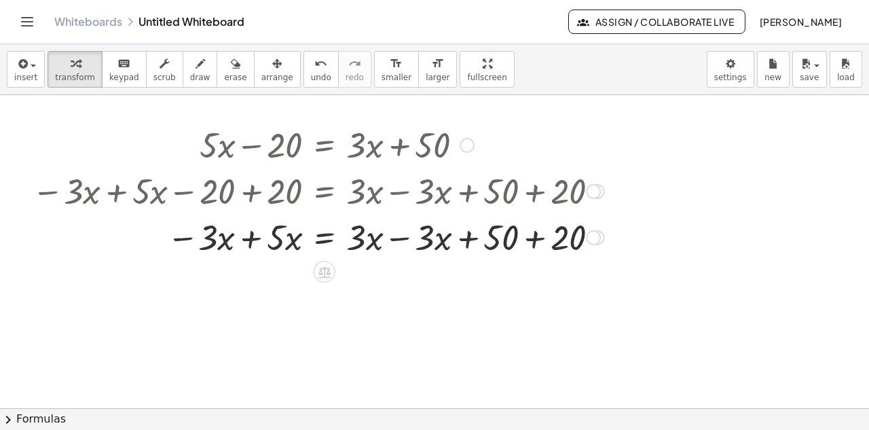
click at [251, 244] on div at bounding box center [318, 236] width 586 height 46
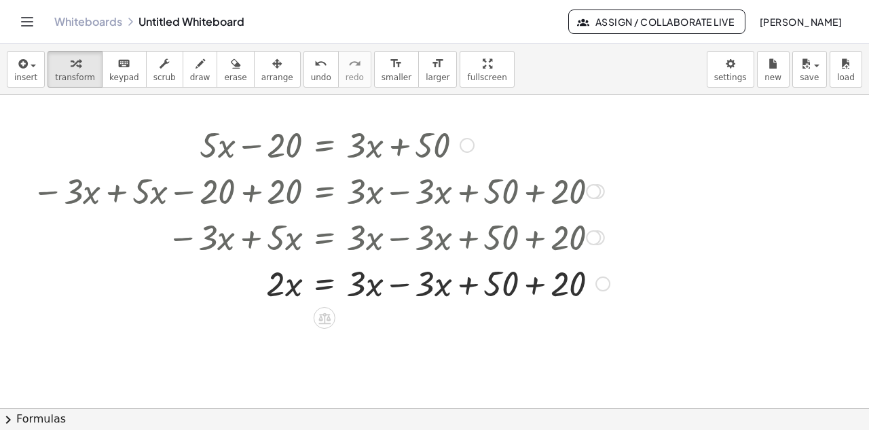
click at [401, 287] on div at bounding box center [321, 282] width 592 height 46
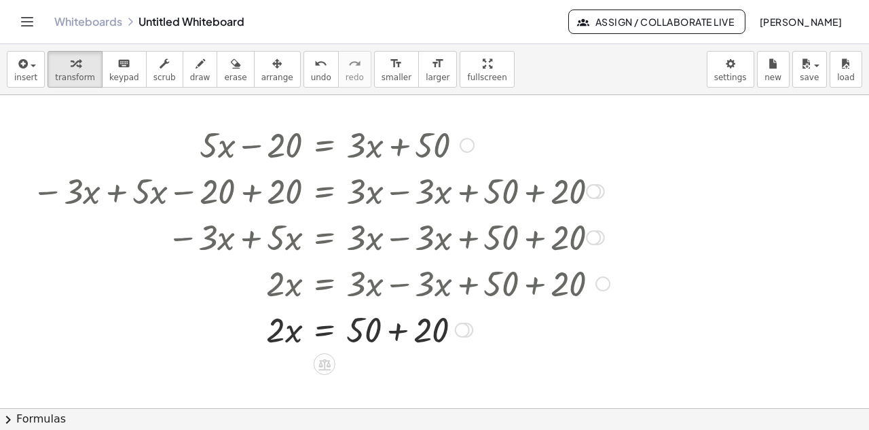
click at [395, 333] on div at bounding box center [321, 329] width 592 height 46
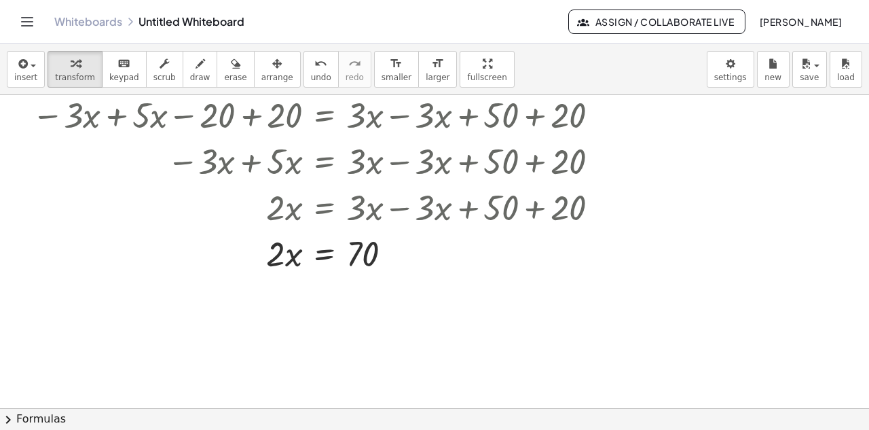
scroll to position [2482, 50]
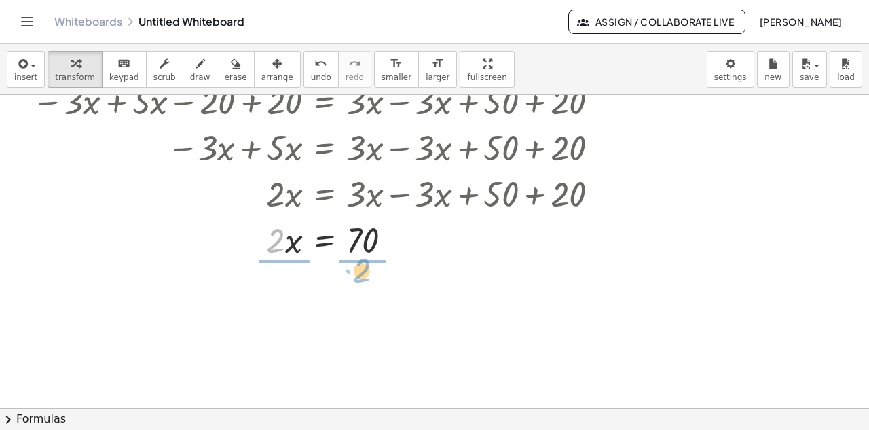
drag, startPoint x: 279, startPoint y: 238, endPoint x: 365, endPoint y: 268, distance: 91.3
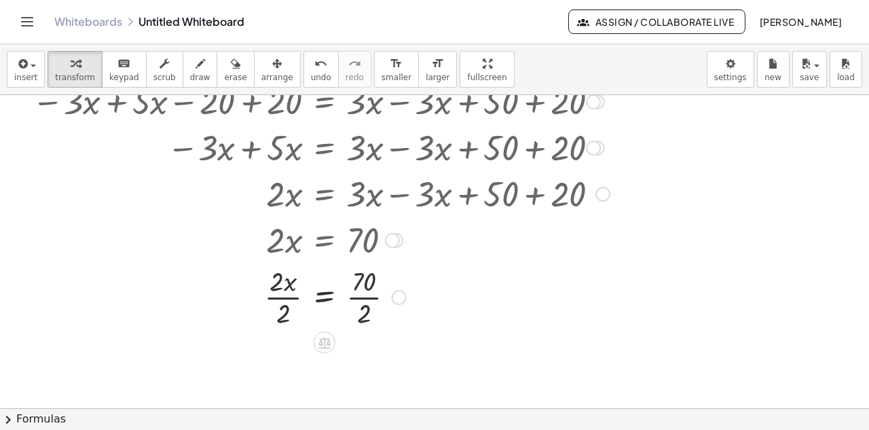
click at [285, 298] on div at bounding box center [321, 296] width 592 height 68
click at [370, 297] on div at bounding box center [321, 296] width 592 height 68
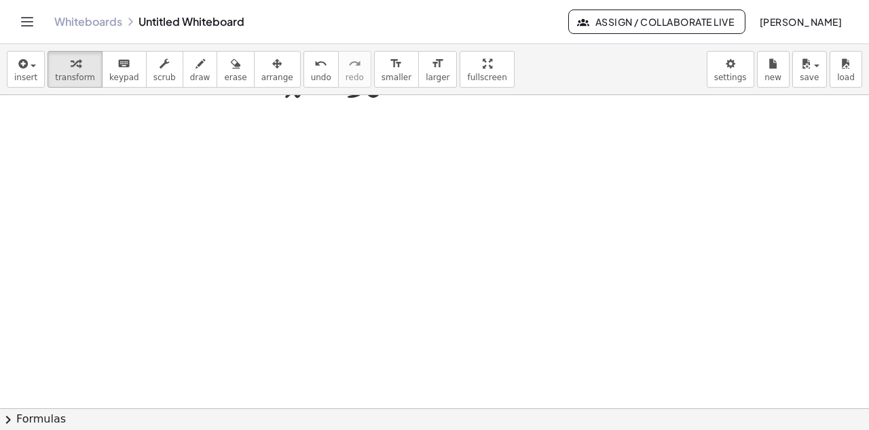
scroll to position [2709, 50]
